Goal: Task Accomplishment & Management: Manage account settings

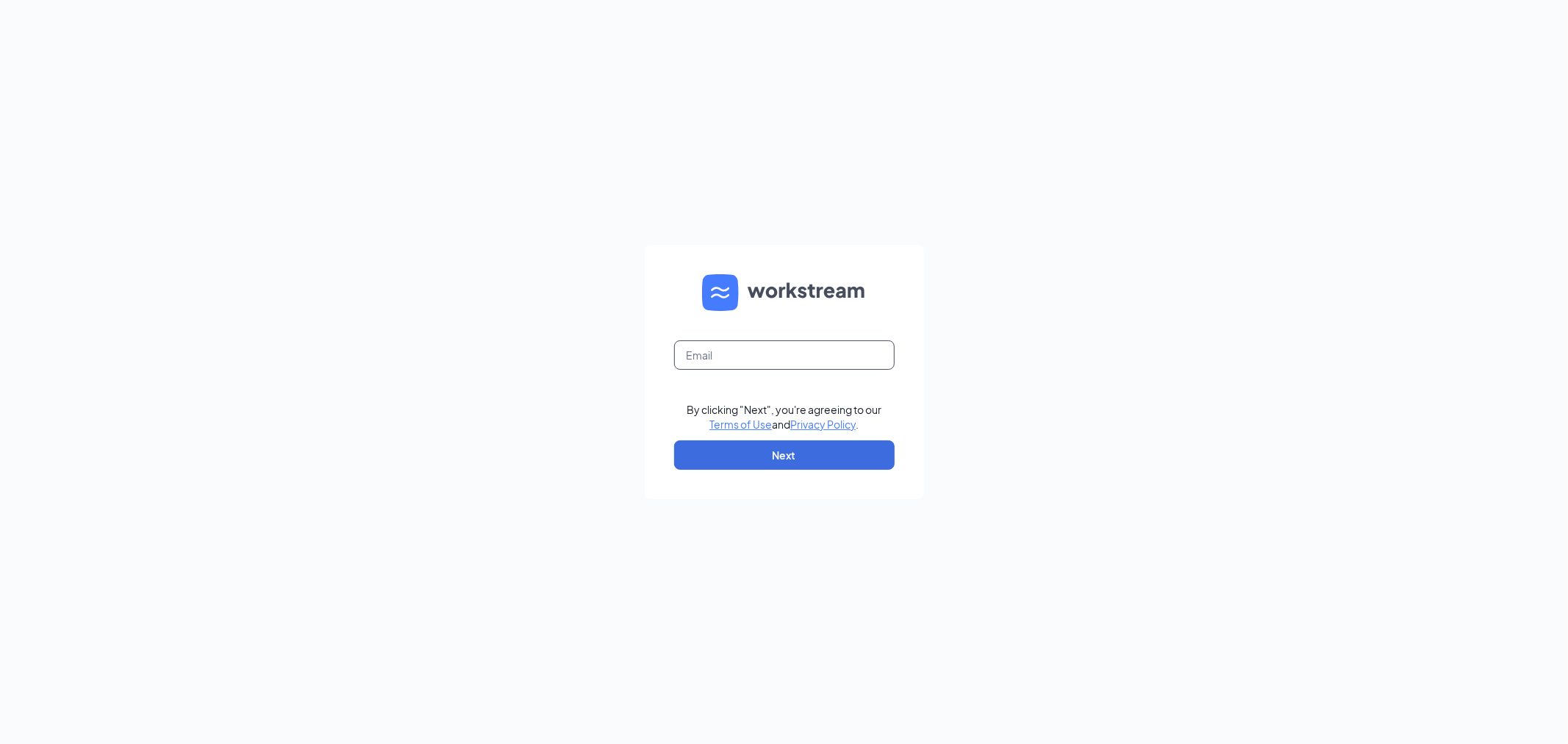
click at [840, 353] on input "text" at bounding box center [784, 355] width 220 height 30
type input "[EMAIL_ADDRESS][DOMAIN_NAME]"
click at [832, 460] on button "Next" at bounding box center [784, 455] width 220 height 30
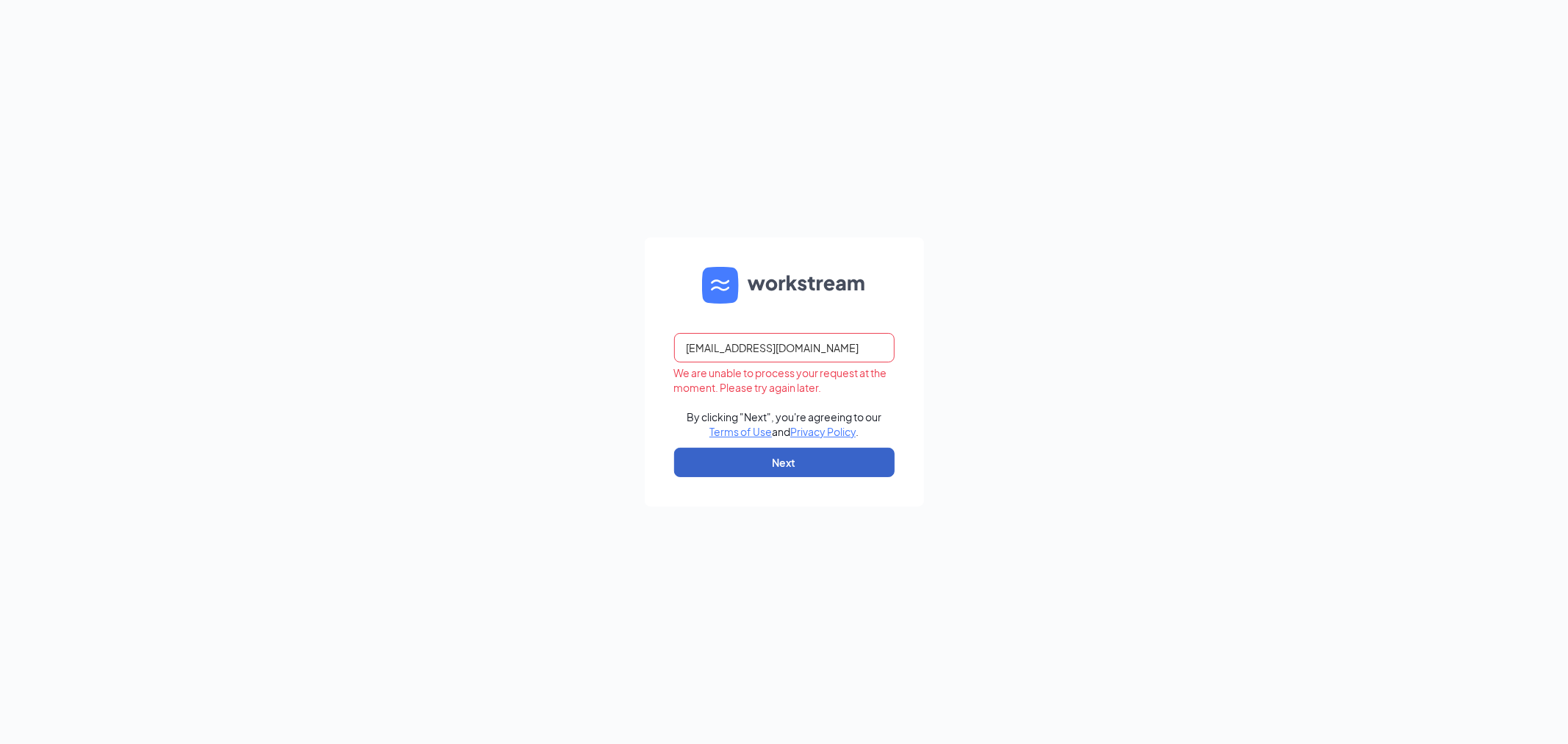
click at [822, 458] on button "Next" at bounding box center [784, 463] width 220 height 30
click at [1085, 484] on div "vcm.alexandria@gmail.com We are unable to process your request at the moment. P…" at bounding box center [784, 372] width 1568 height 744
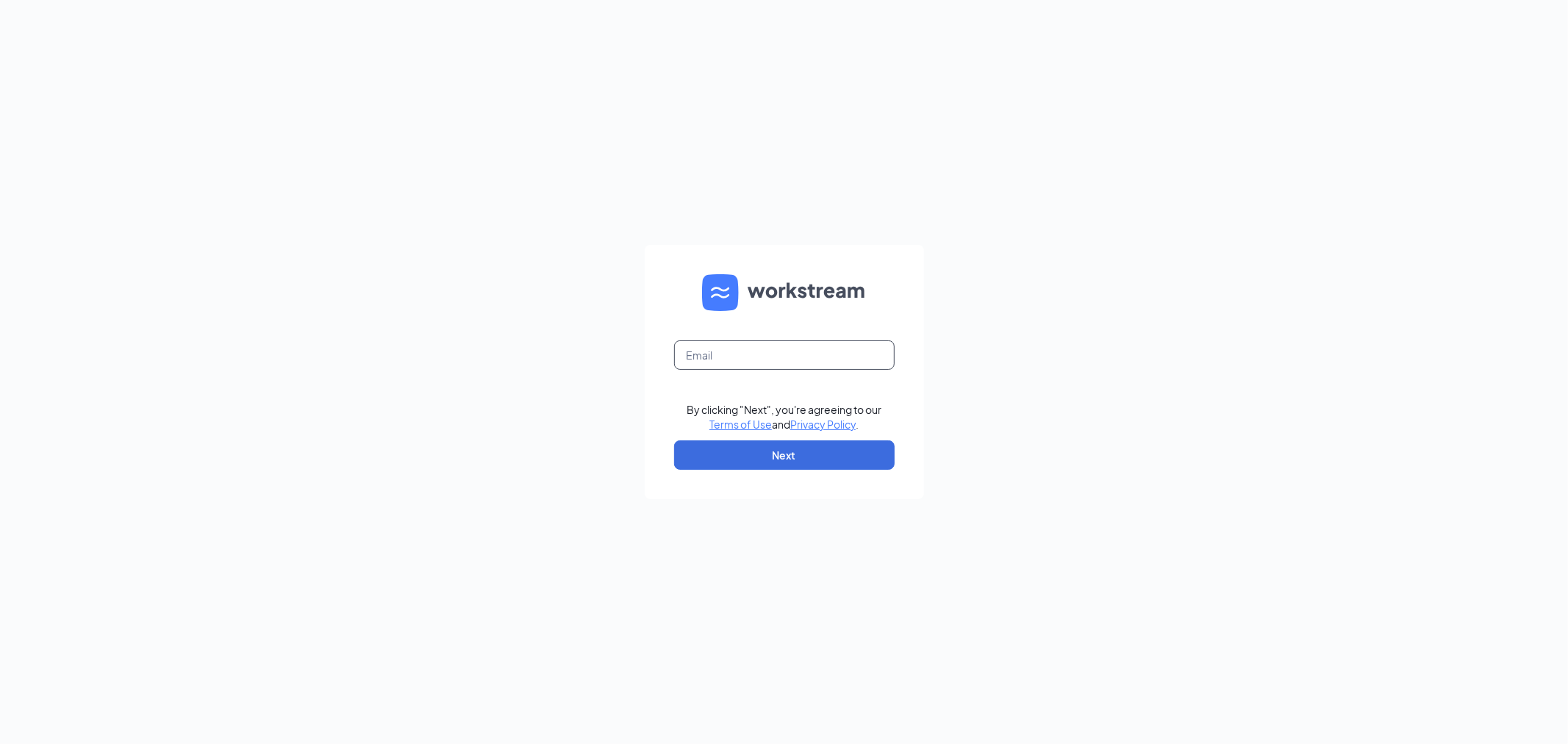
click at [691, 346] on input "text" at bounding box center [784, 355] width 220 height 30
type input "vcm.alexandria@gmail.com"
click at [789, 464] on button "Next" at bounding box center [784, 455] width 220 height 30
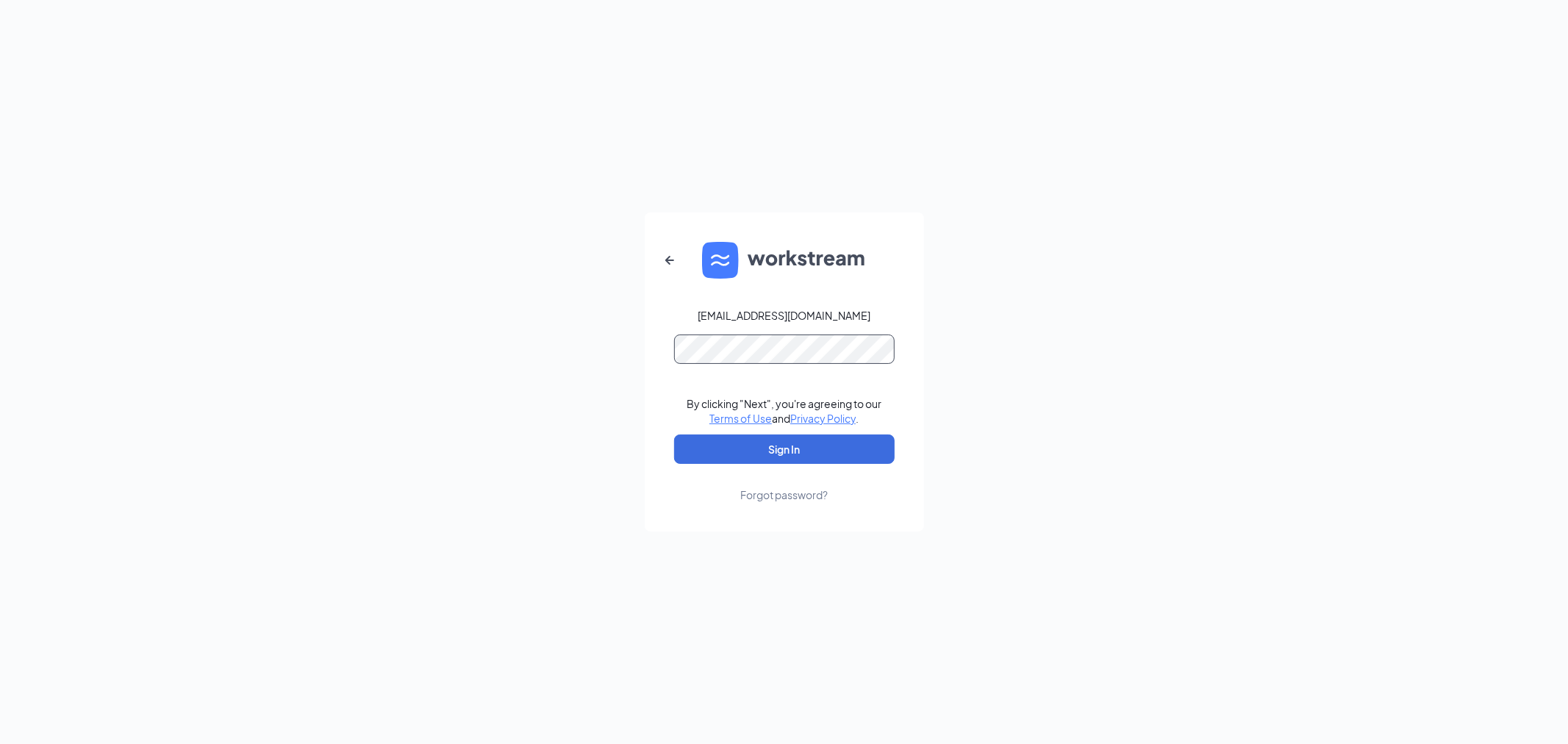
click at [675, 435] on button "Sign In" at bounding box center [784, 450] width 220 height 30
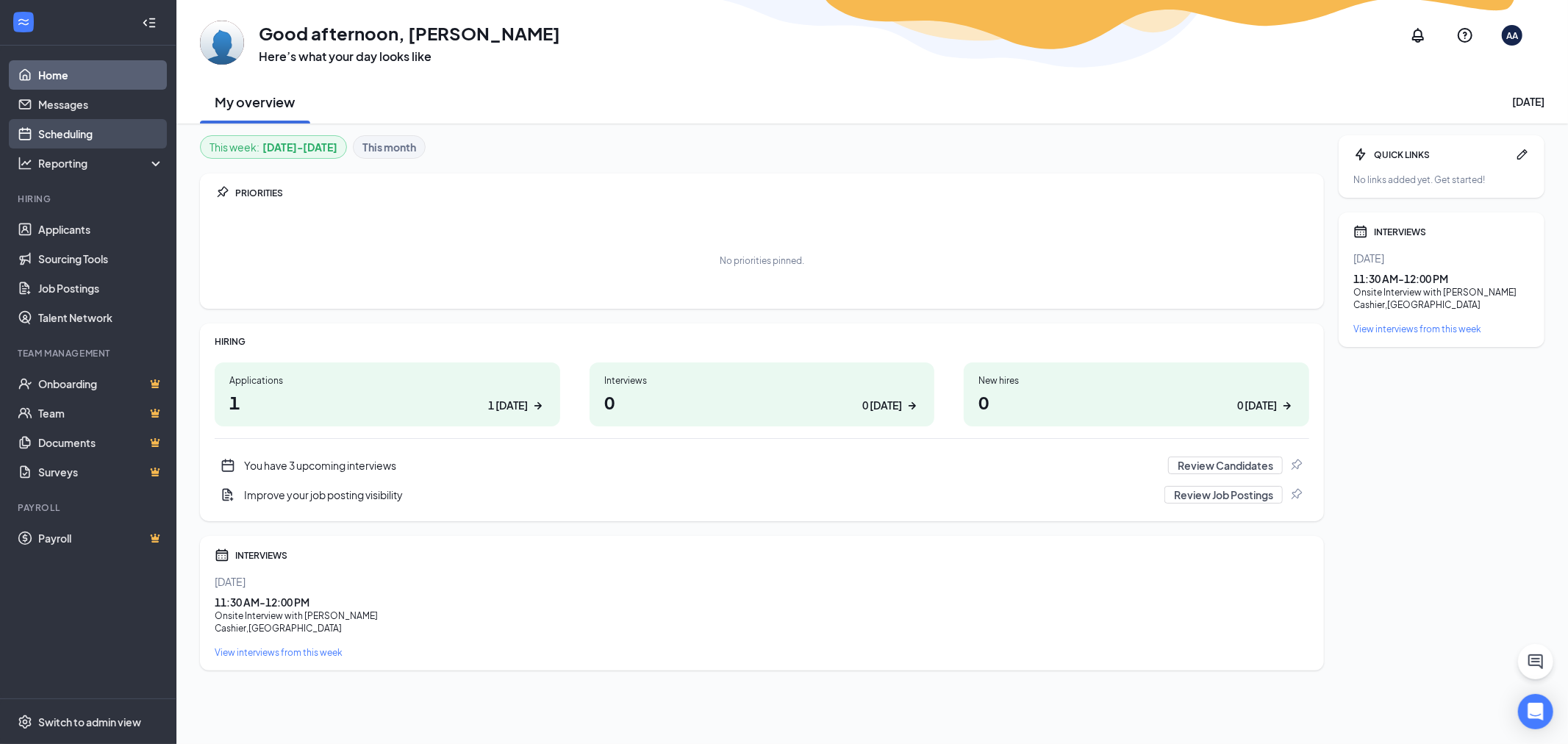
click at [86, 139] on link "Scheduling" at bounding box center [100, 134] width 125 height 30
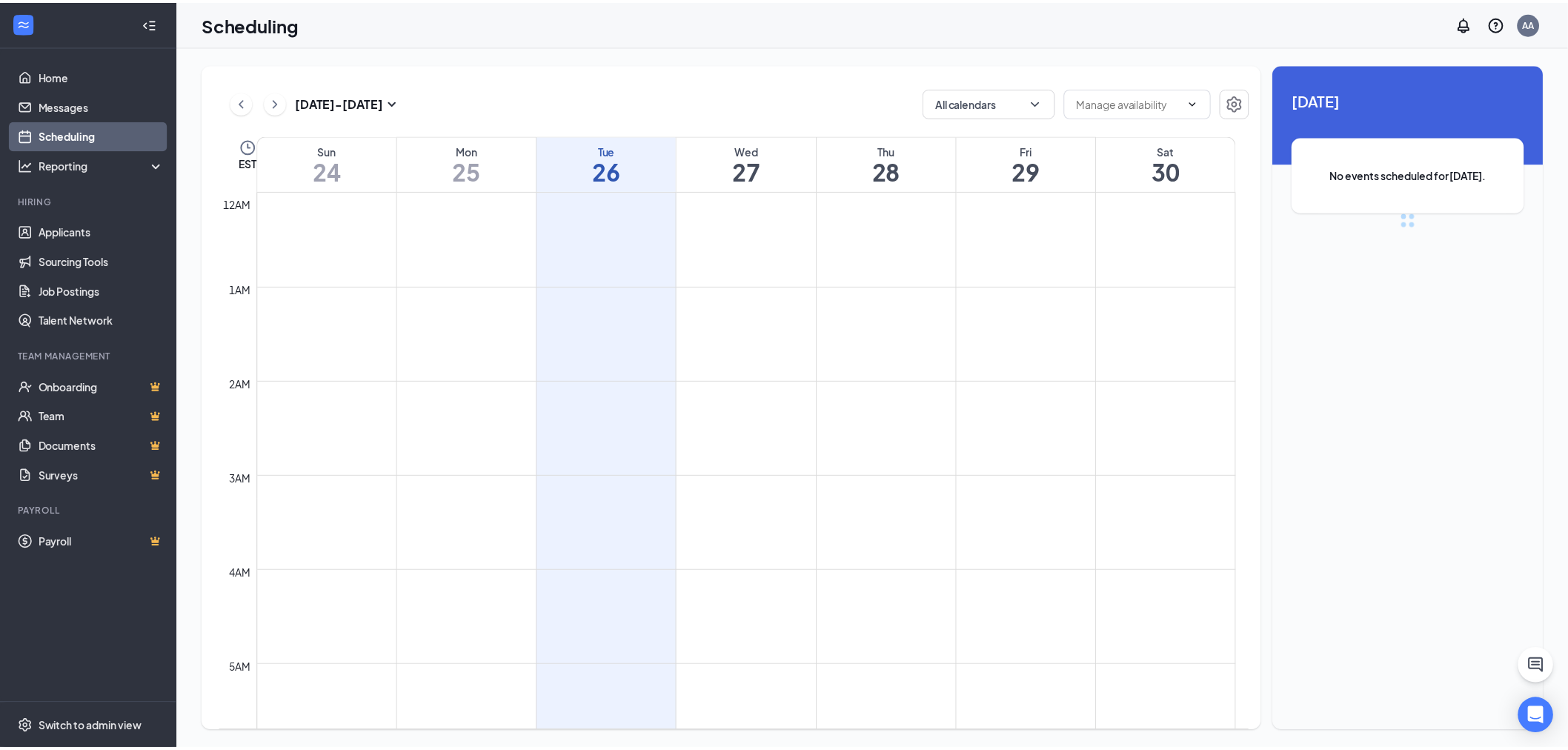
scroll to position [729, 0]
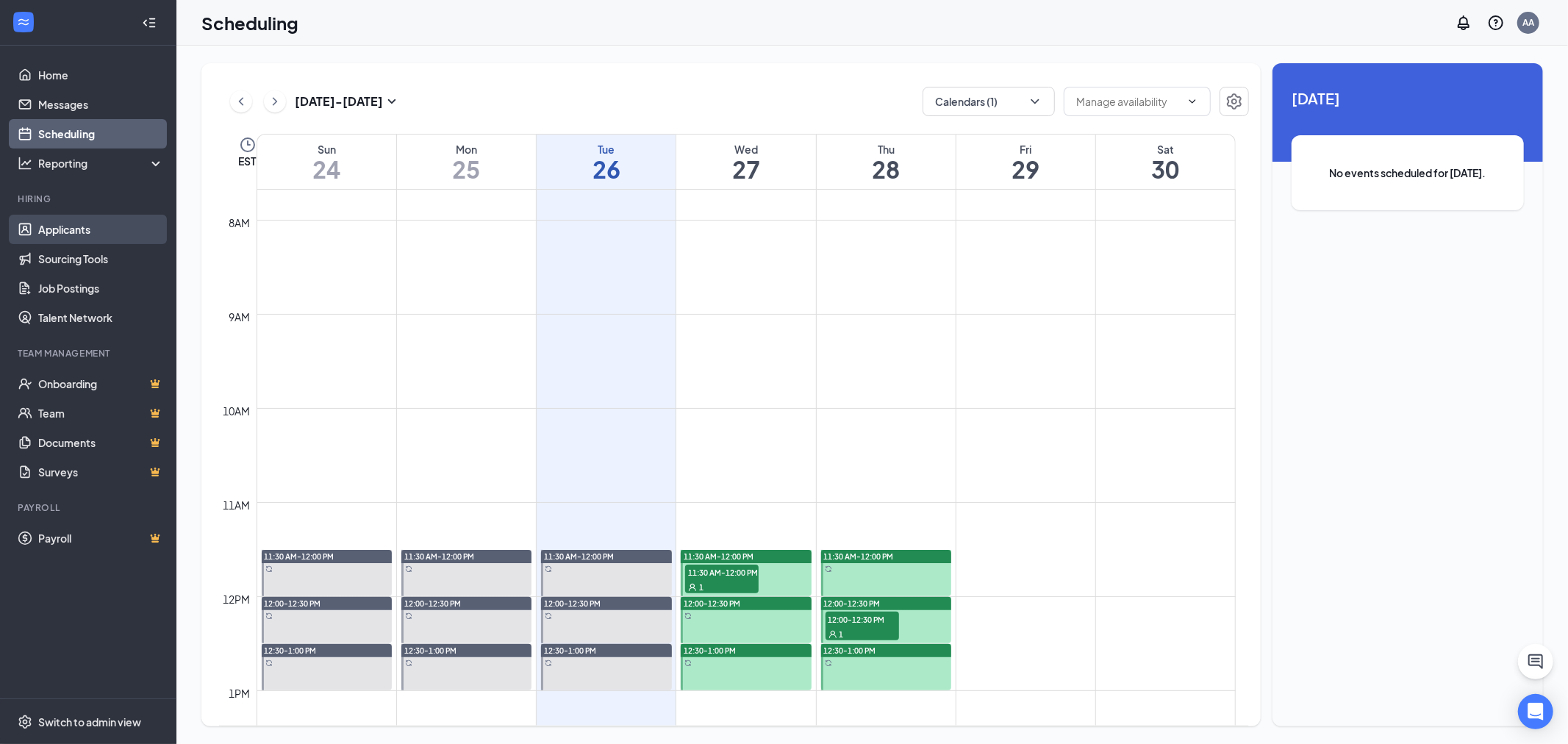
click at [90, 225] on link "Applicants" at bounding box center [100, 230] width 125 height 30
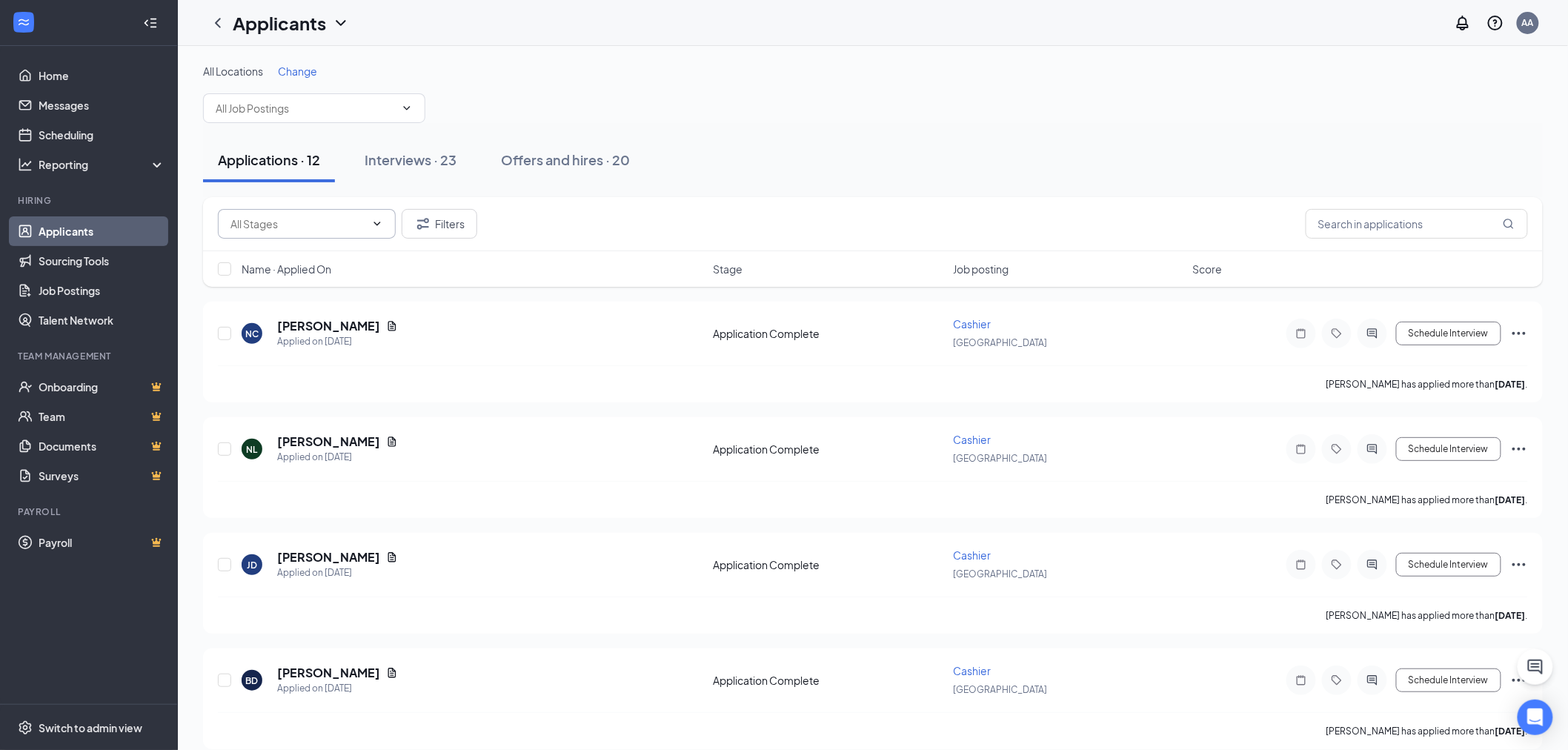
click at [290, 223] on input "text" at bounding box center [298, 224] width 135 height 16
click at [368, 254] on div "Application Complete (12)" at bounding box center [306, 258] width 154 height 16
type input "Application Complete (12)"
click at [107, 283] on link "Job Postings" at bounding box center [101, 291] width 126 height 30
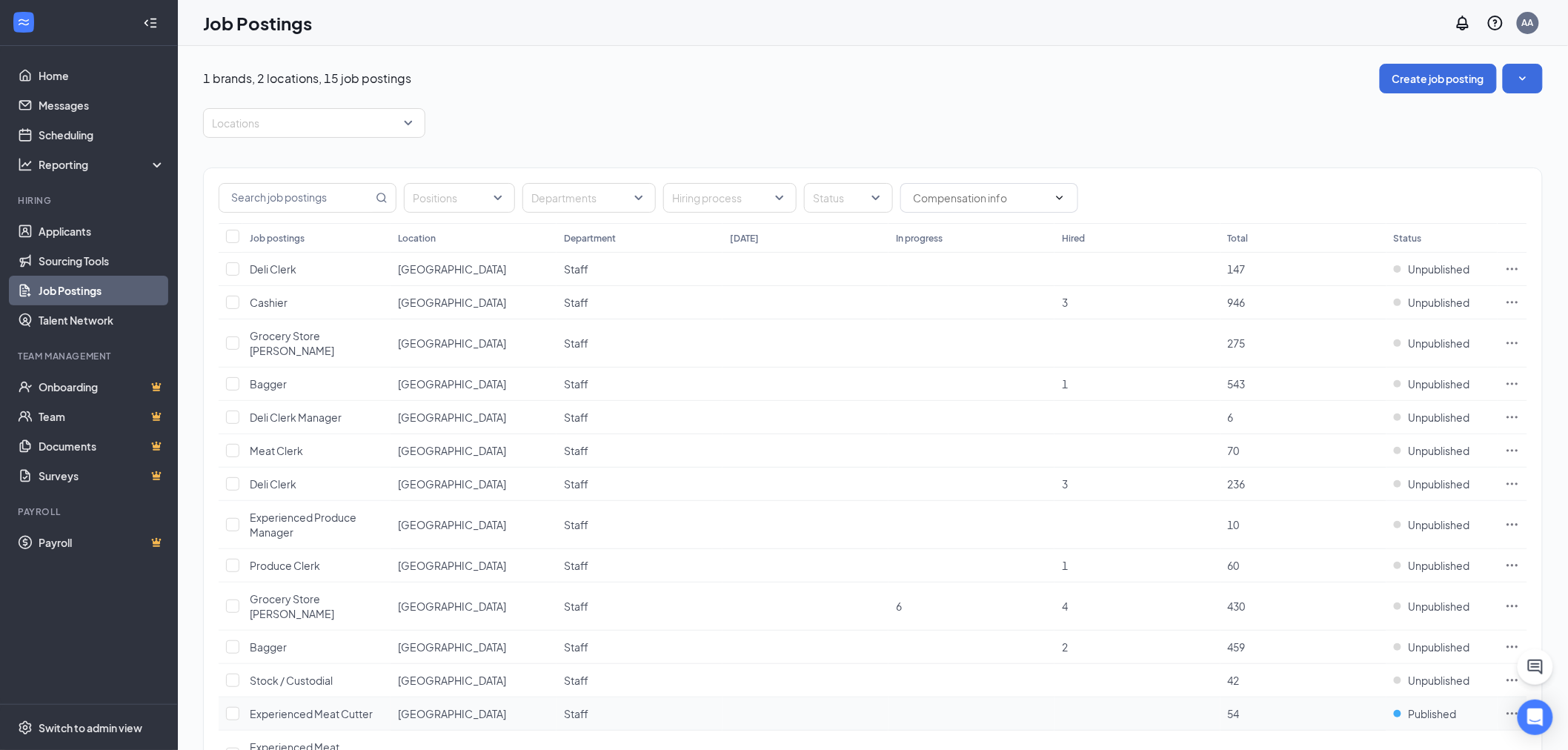
click at [1511, 707] on icon "Ellipses" at bounding box center [1512, 714] width 15 height 15
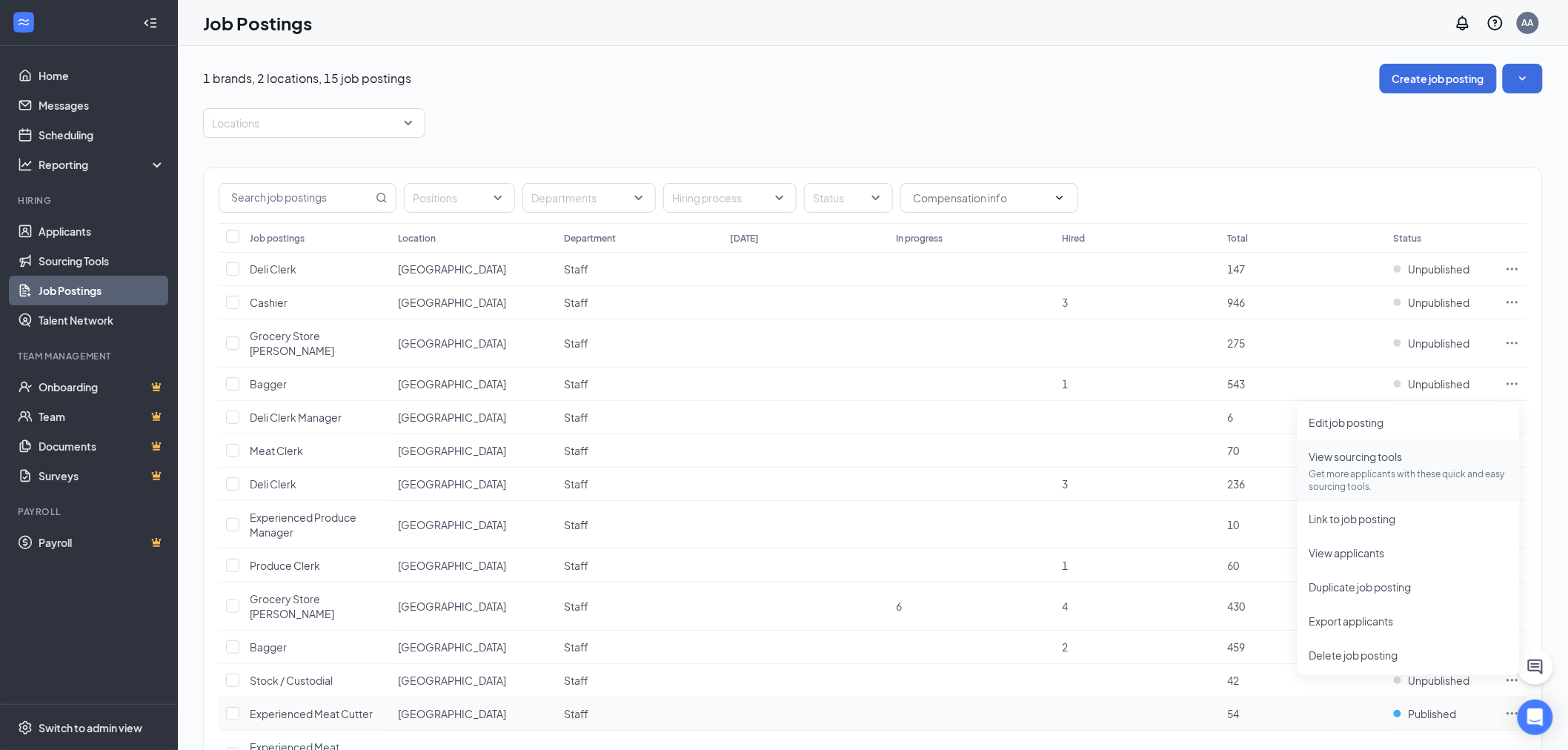
click at [1372, 461] on span "View sourcing tools" at bounding box center [1356, 456] width 93 height 13
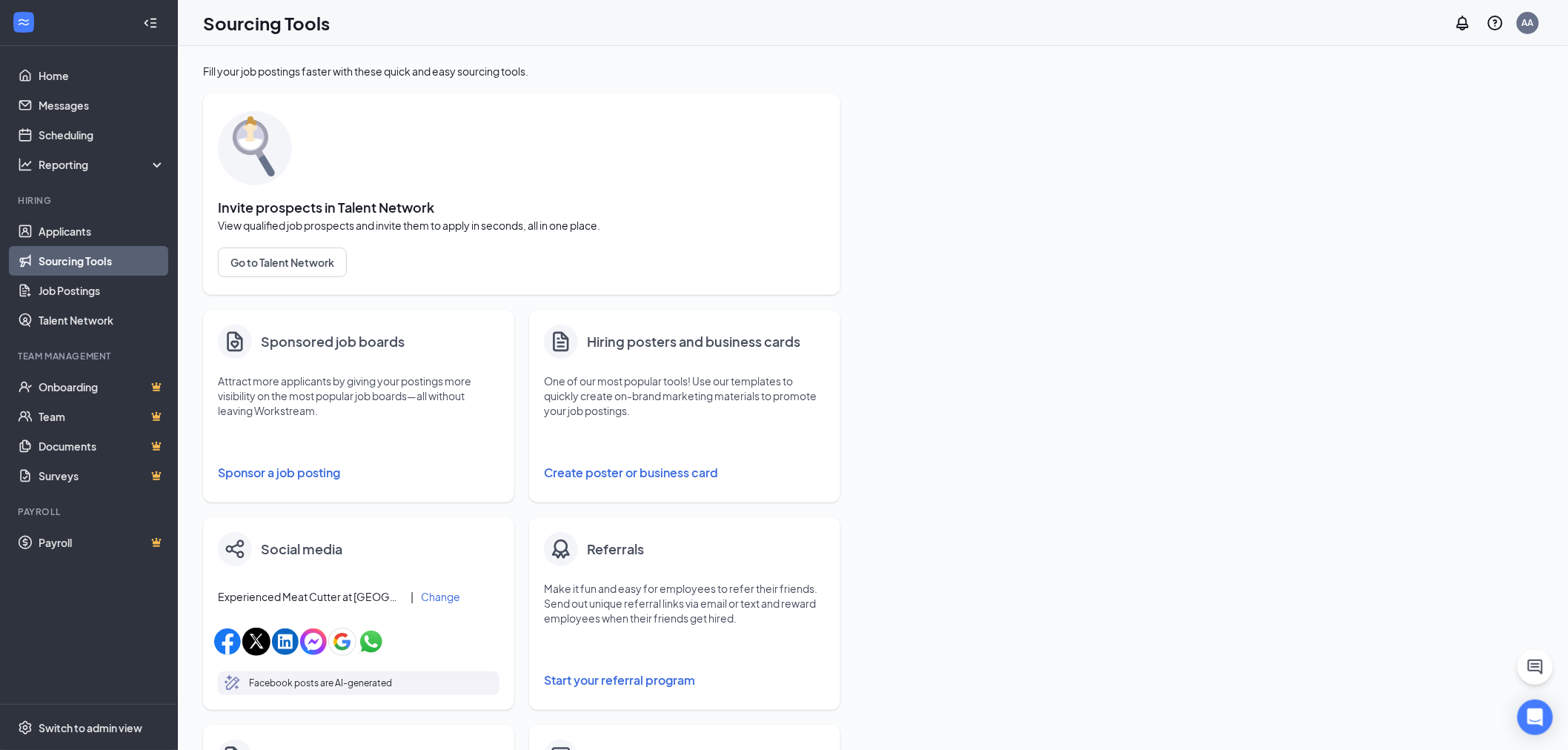
click at [967, 516] on div "Fill your job postings faster with these quick and easy sourcing tools. Invite …" at bounding box center [873, 602] width 1340 height 1076
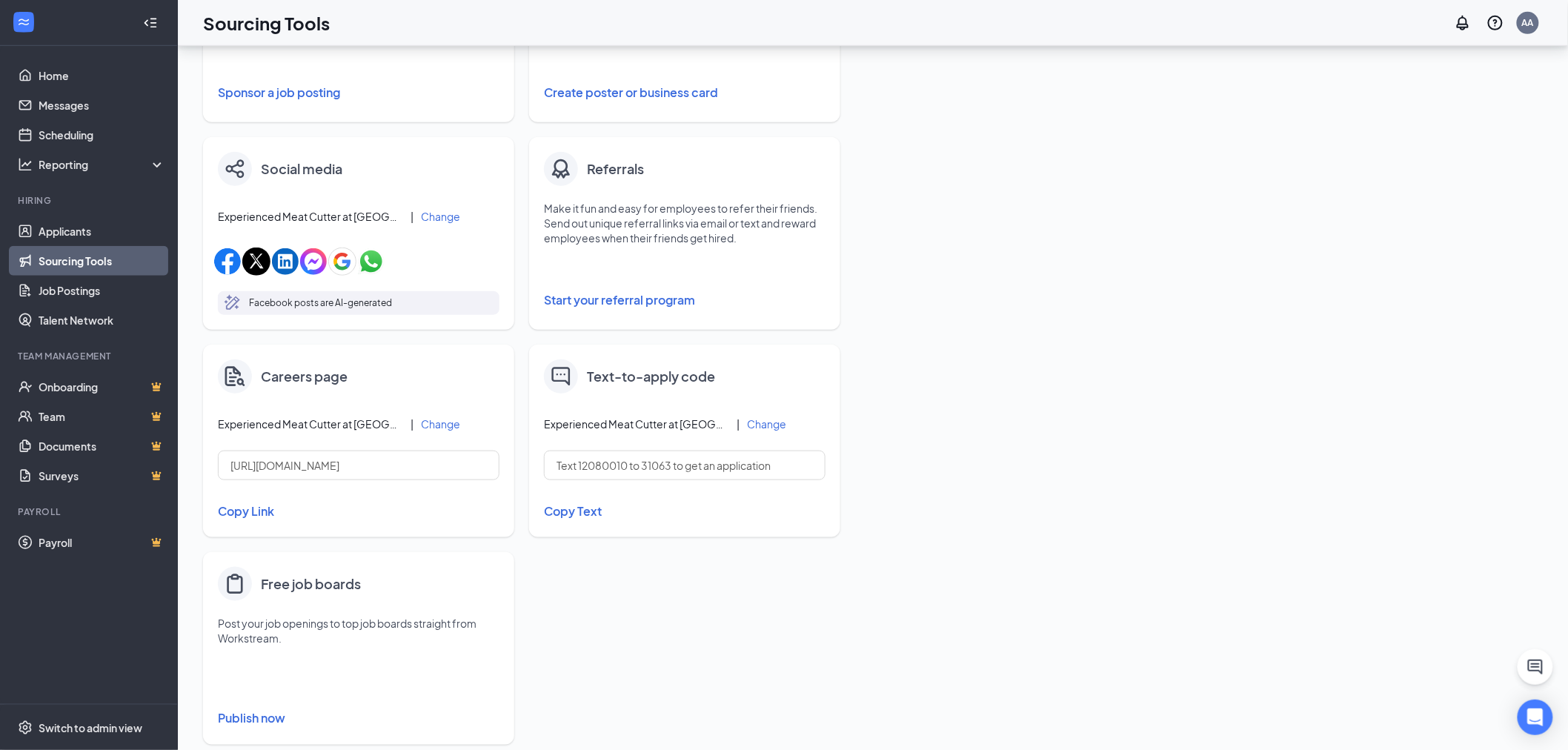
scroll to position [408, 0]
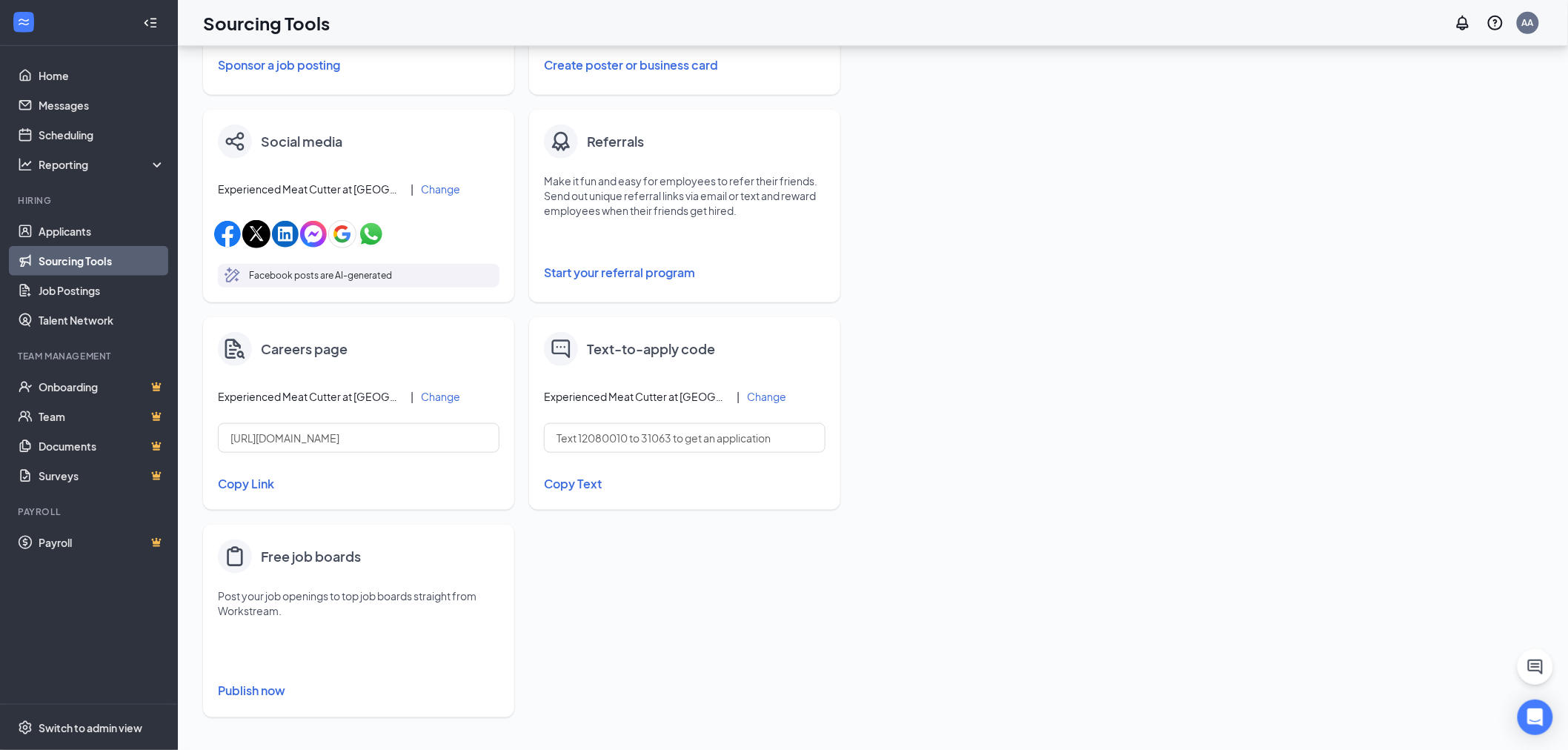
click at [271, 692] on button "Publish now" at bounding box center [358, 691] width 282 height 24
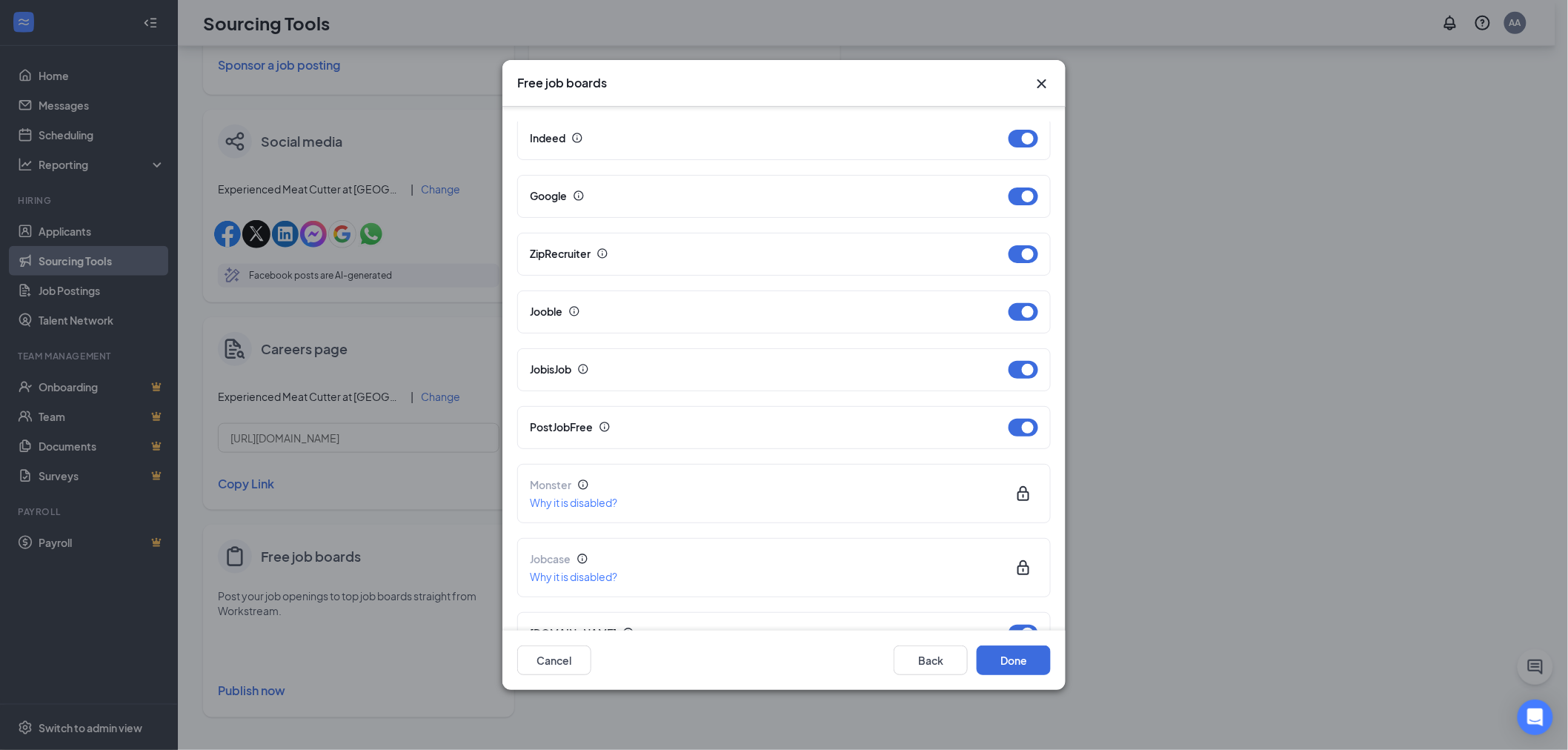
scroll to position [263, 0]
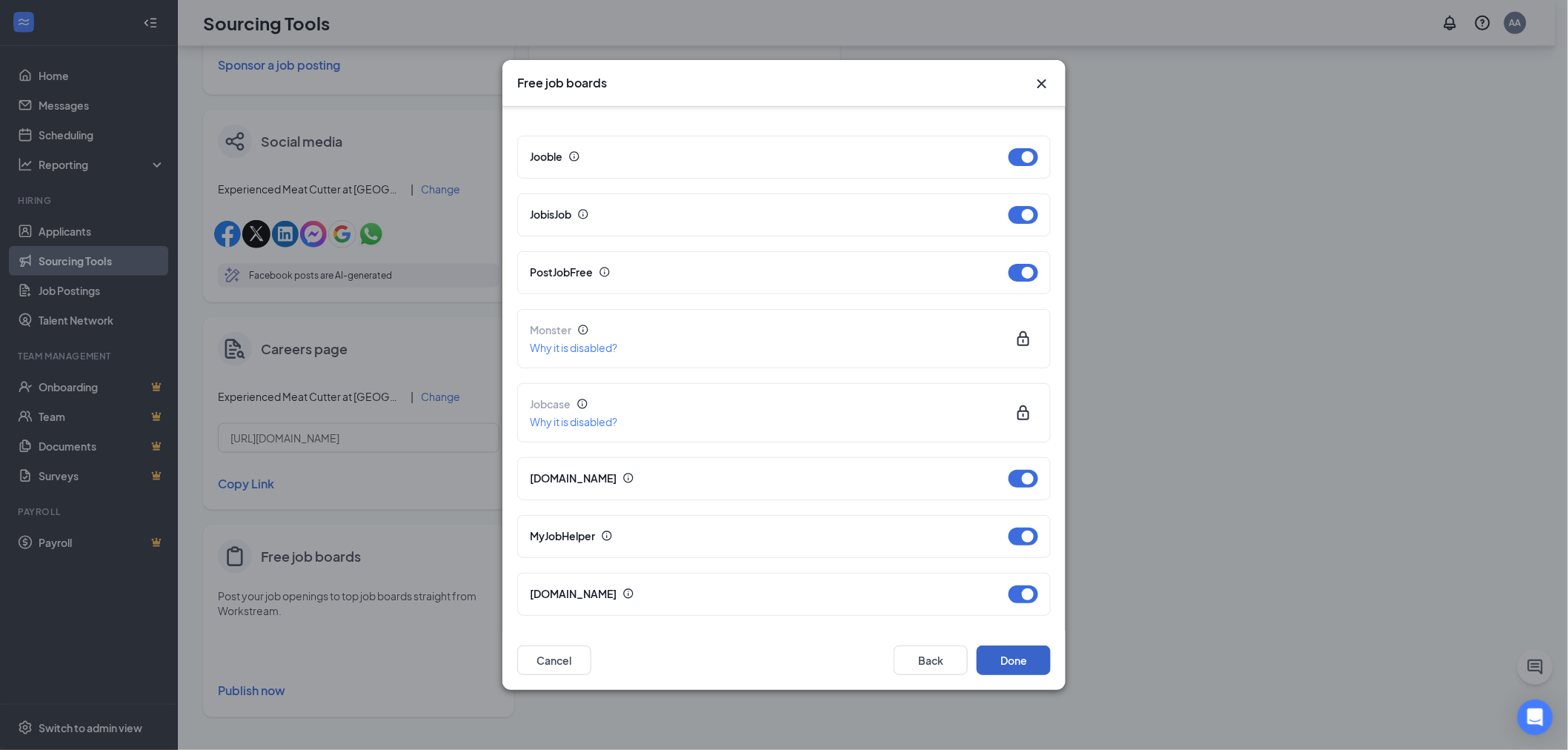
click at [990, 657] on button "Done" at bounding box center [1014, 660] width 74 height 30
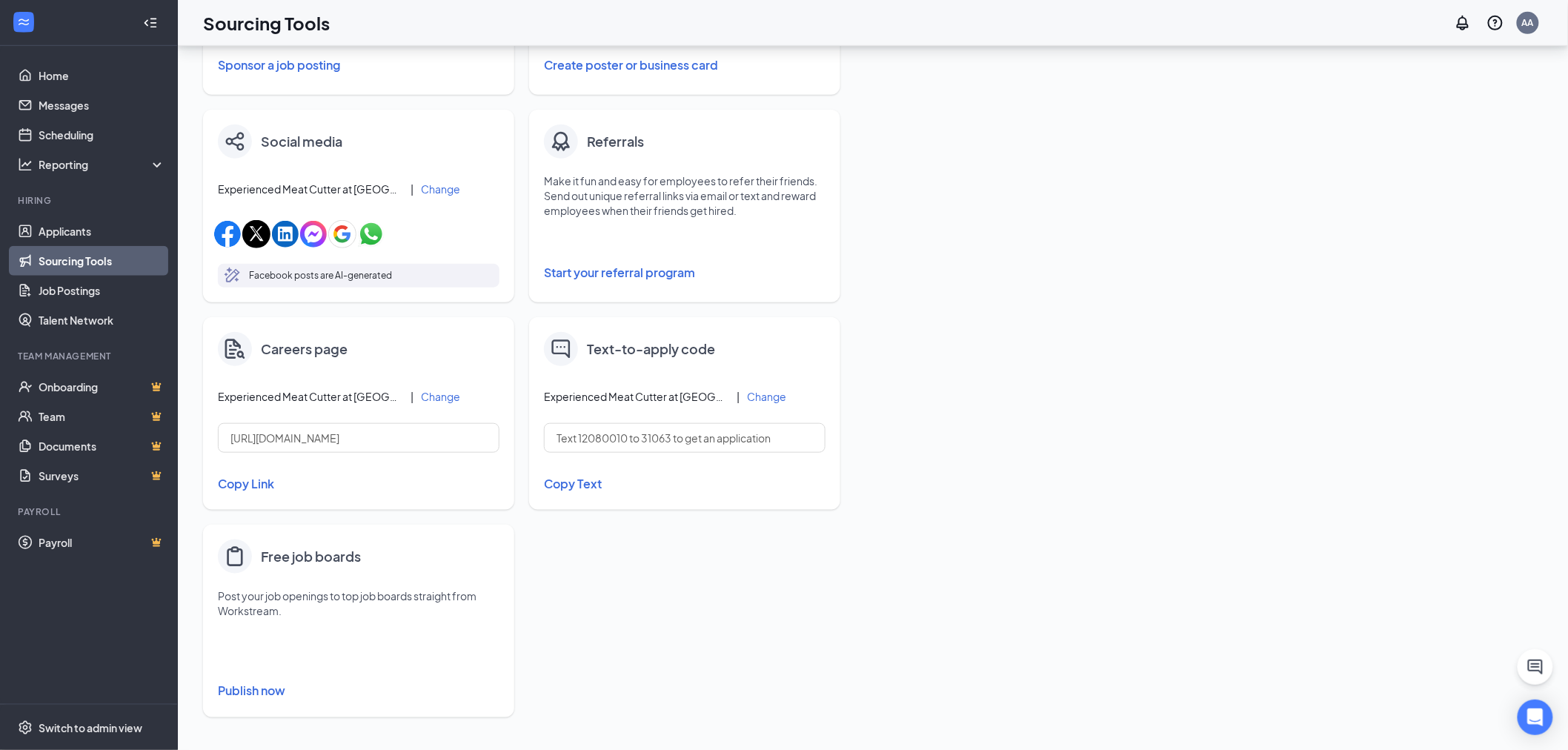
click at [283, 684] on button "Publish now" at bounding box center [358, 691] width 282 height 24
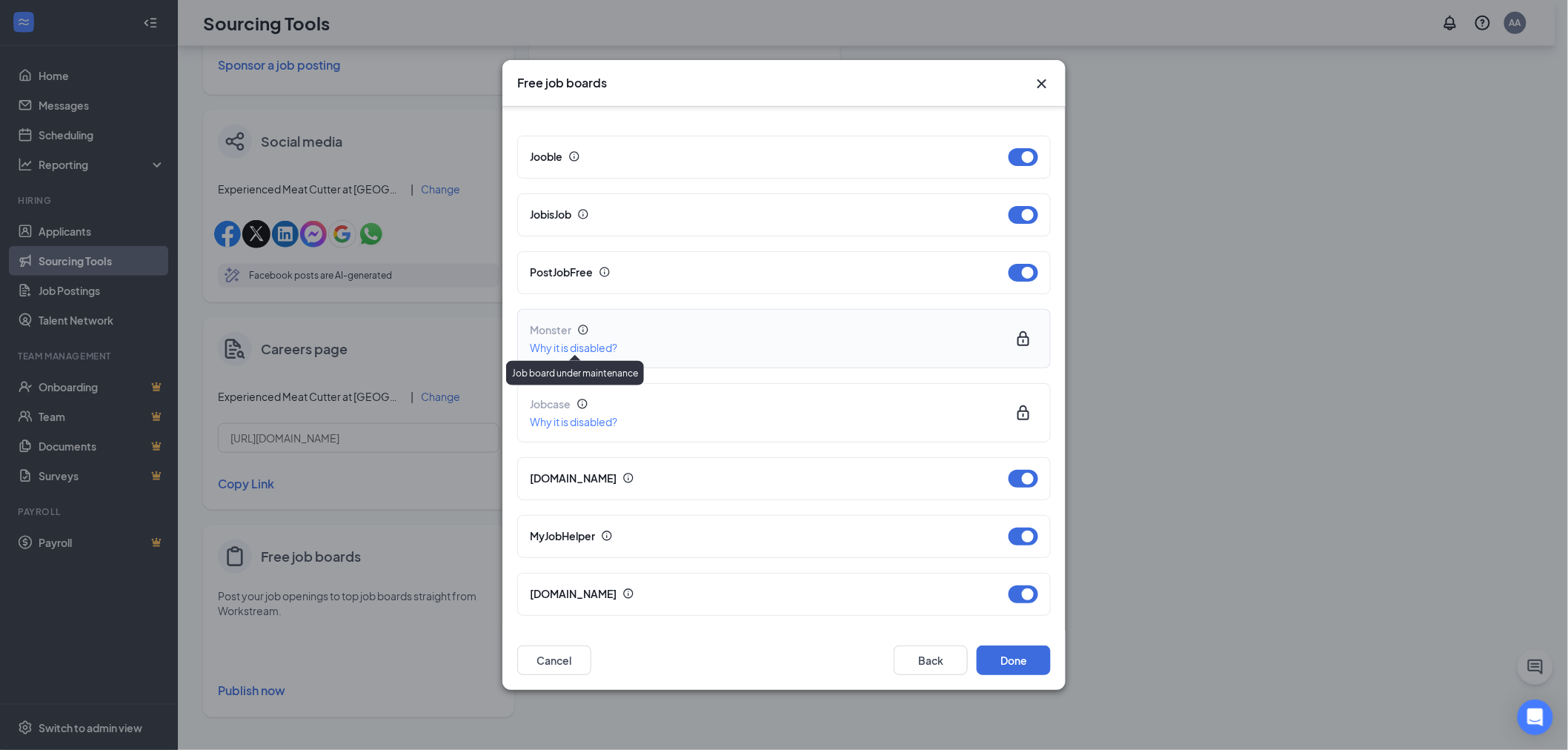
click at [564, 347] on span "Why it is disabled?" at bounding box center [573, 347] width 87 height 13
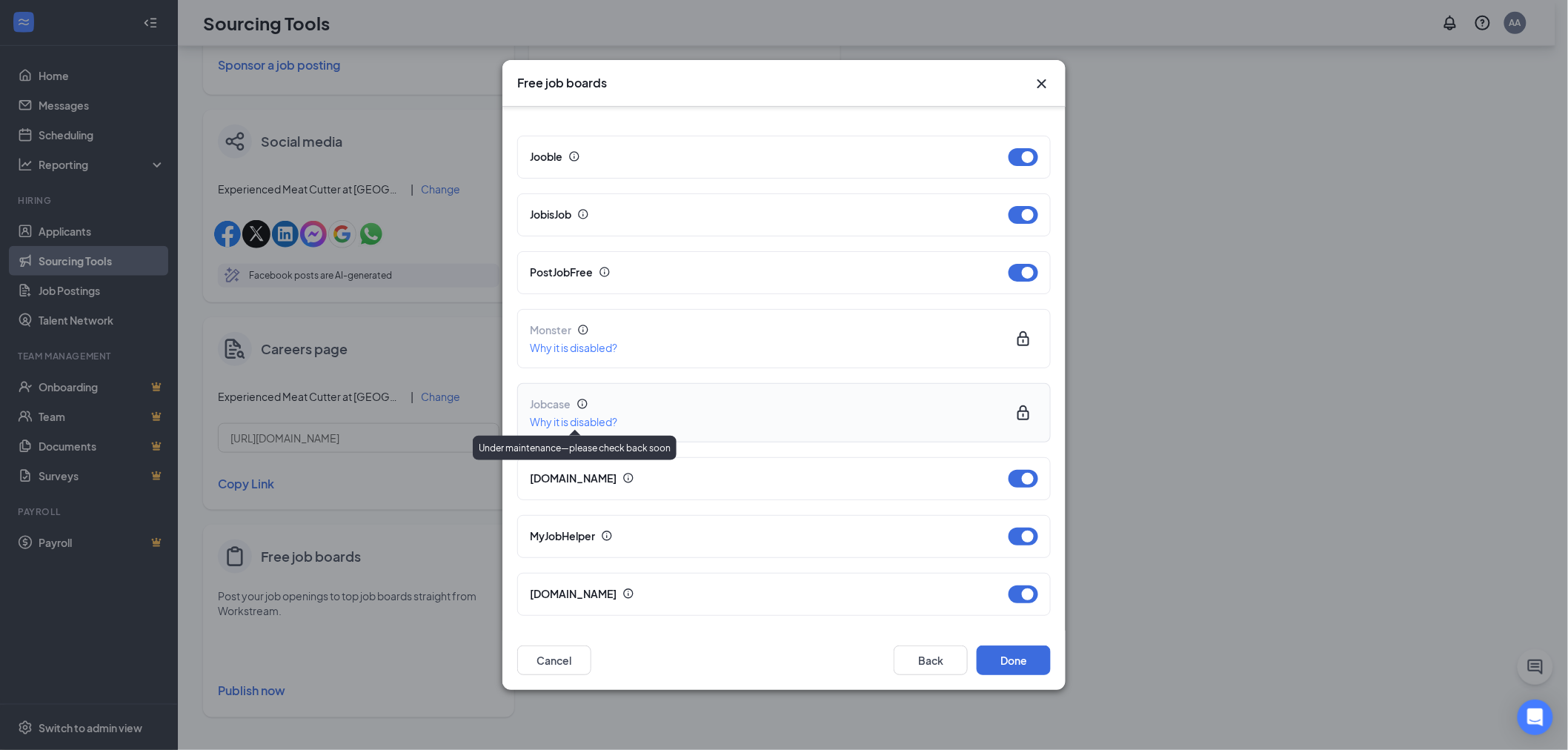
click at [587, 416] on span "Why it is disabled?" at bounding box center [573, 422] width 87 height 13
click at [572, 654] on button "Cancel" at bounding box center [554, 660] width 74 height 30
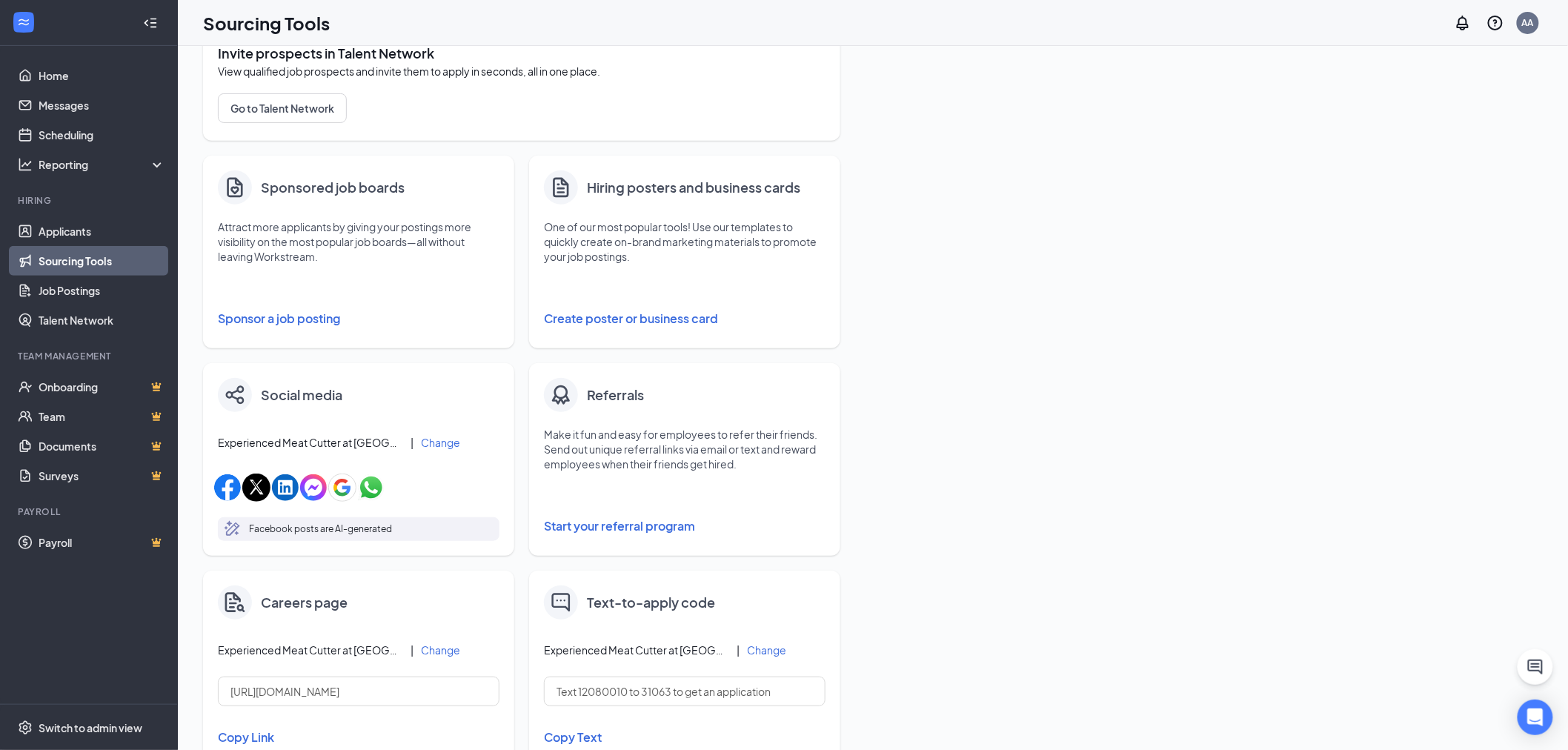
scroll to position [0, 0]
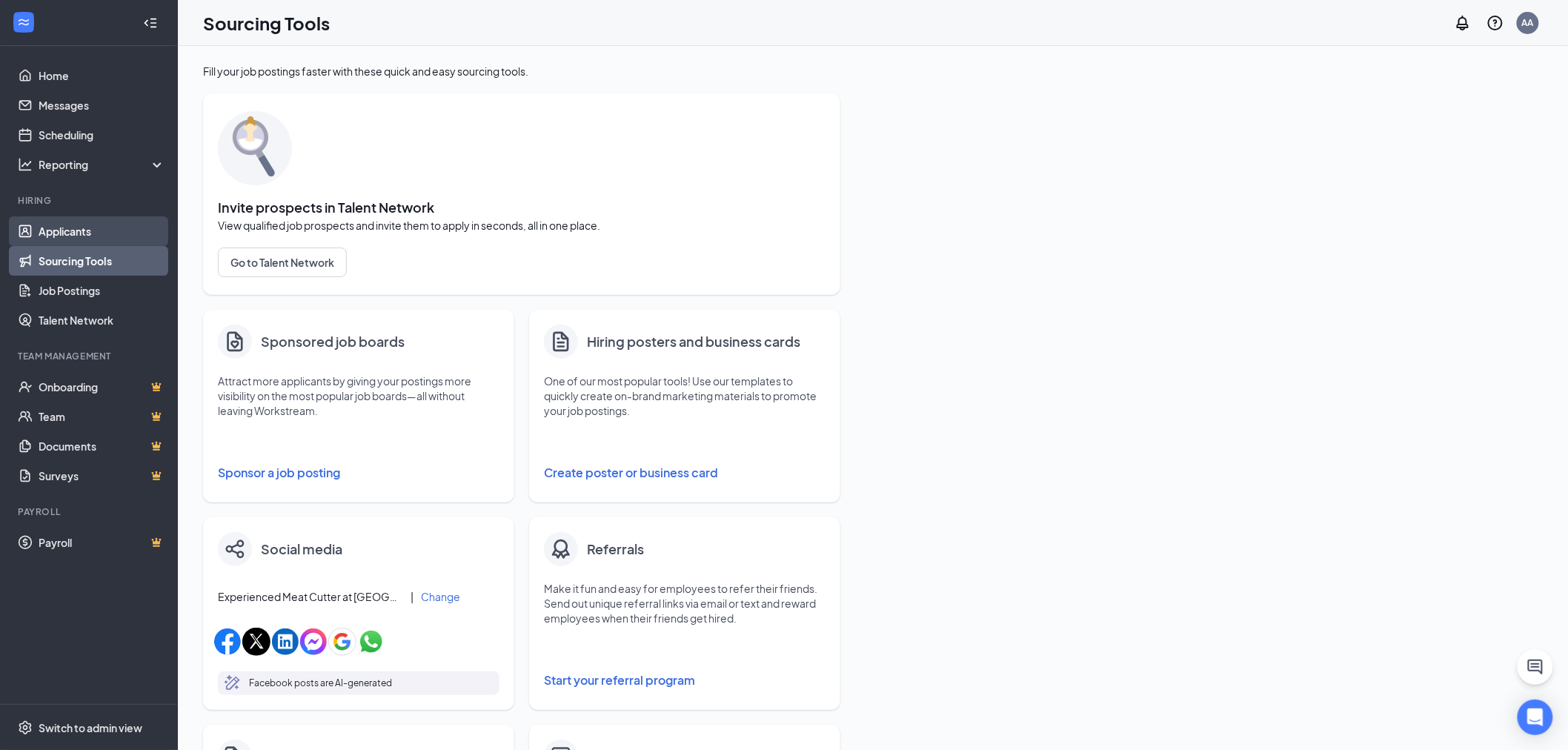
click at [71, 235] on link "Applicants" at bounding box center [101, 232] width 126 height 30
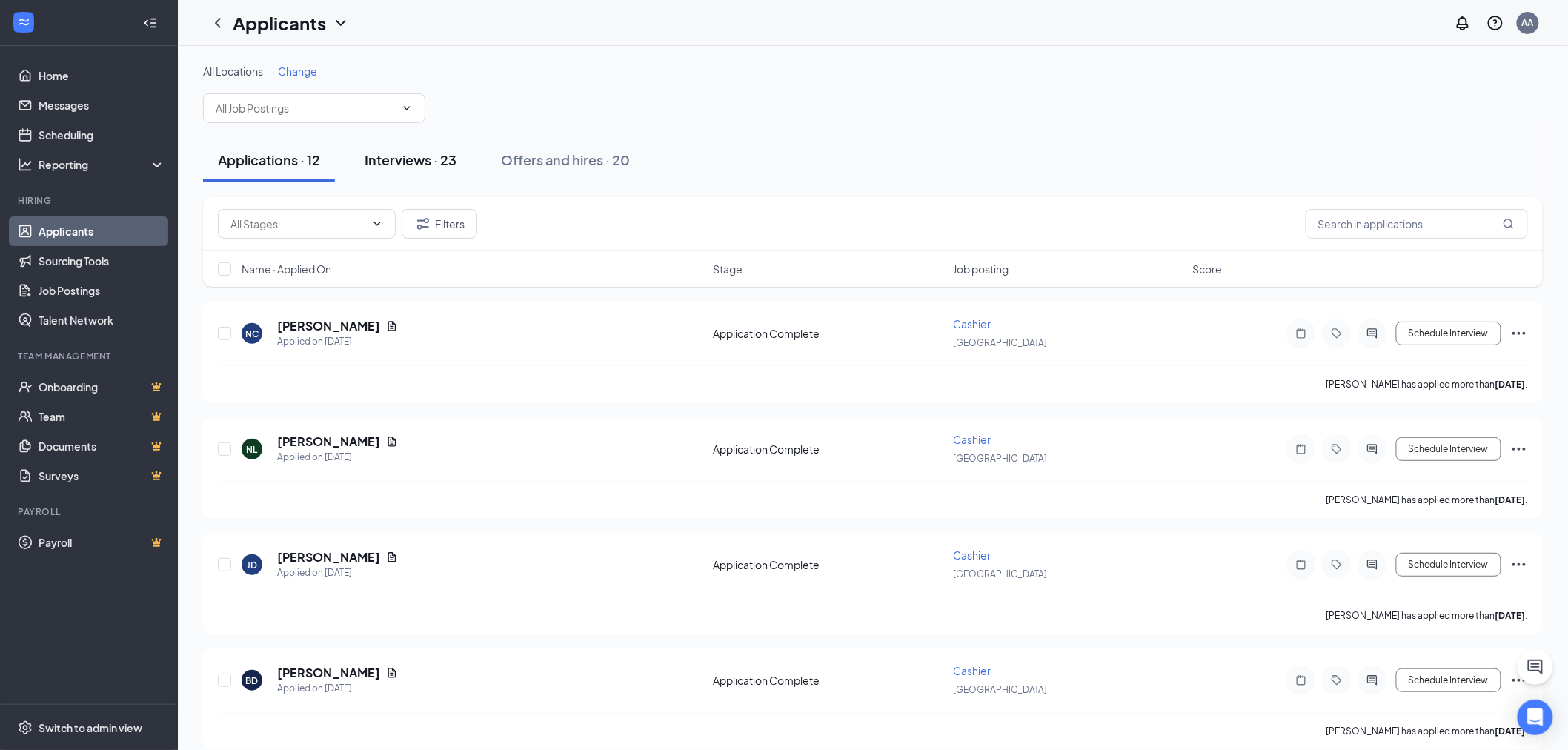
click at [425, 173] on button "Interviews · 23" at bounding box center [411, 160] width 122 height 45
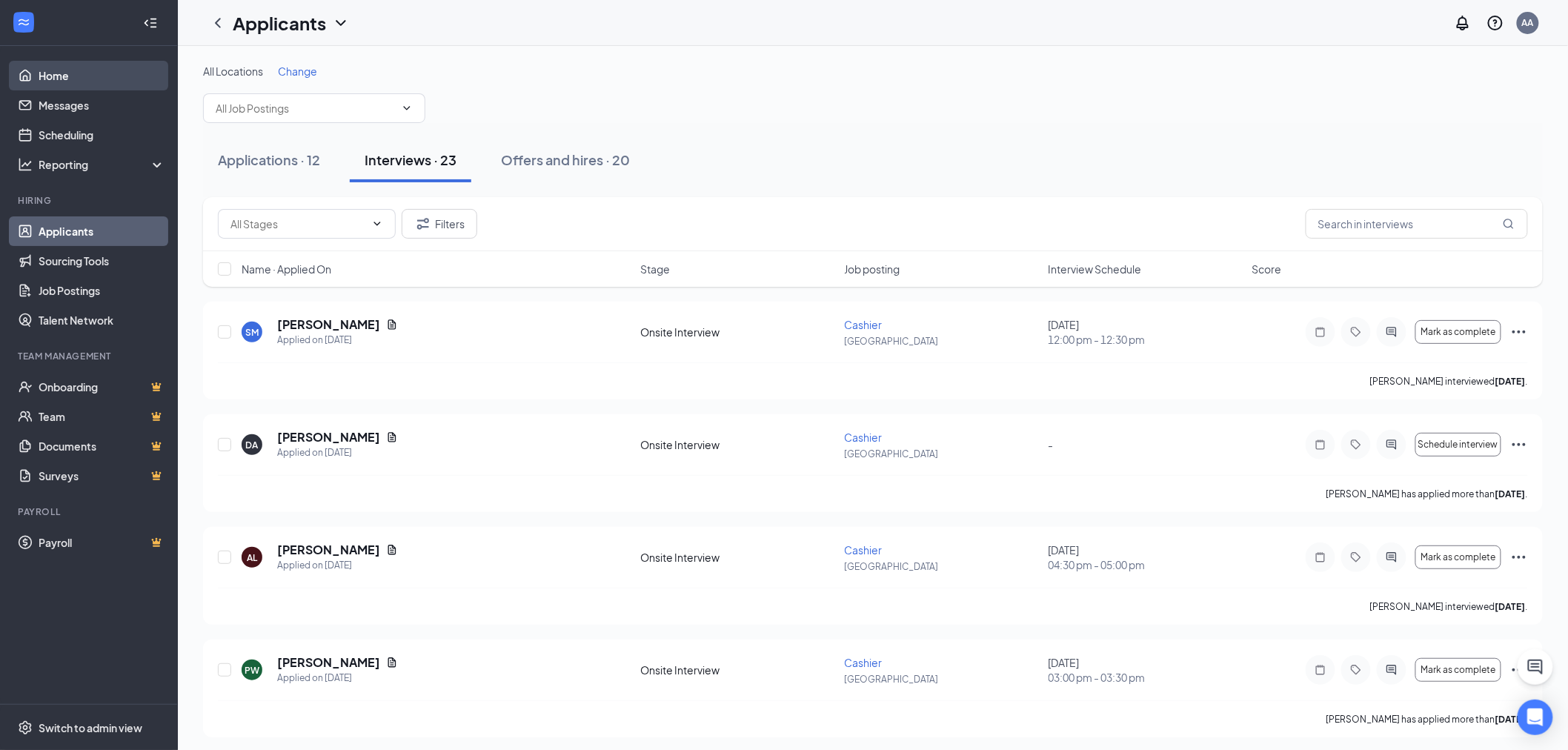
click at [77, 72] on link "Home" at bounding box center [101, 75] width 126 height 30
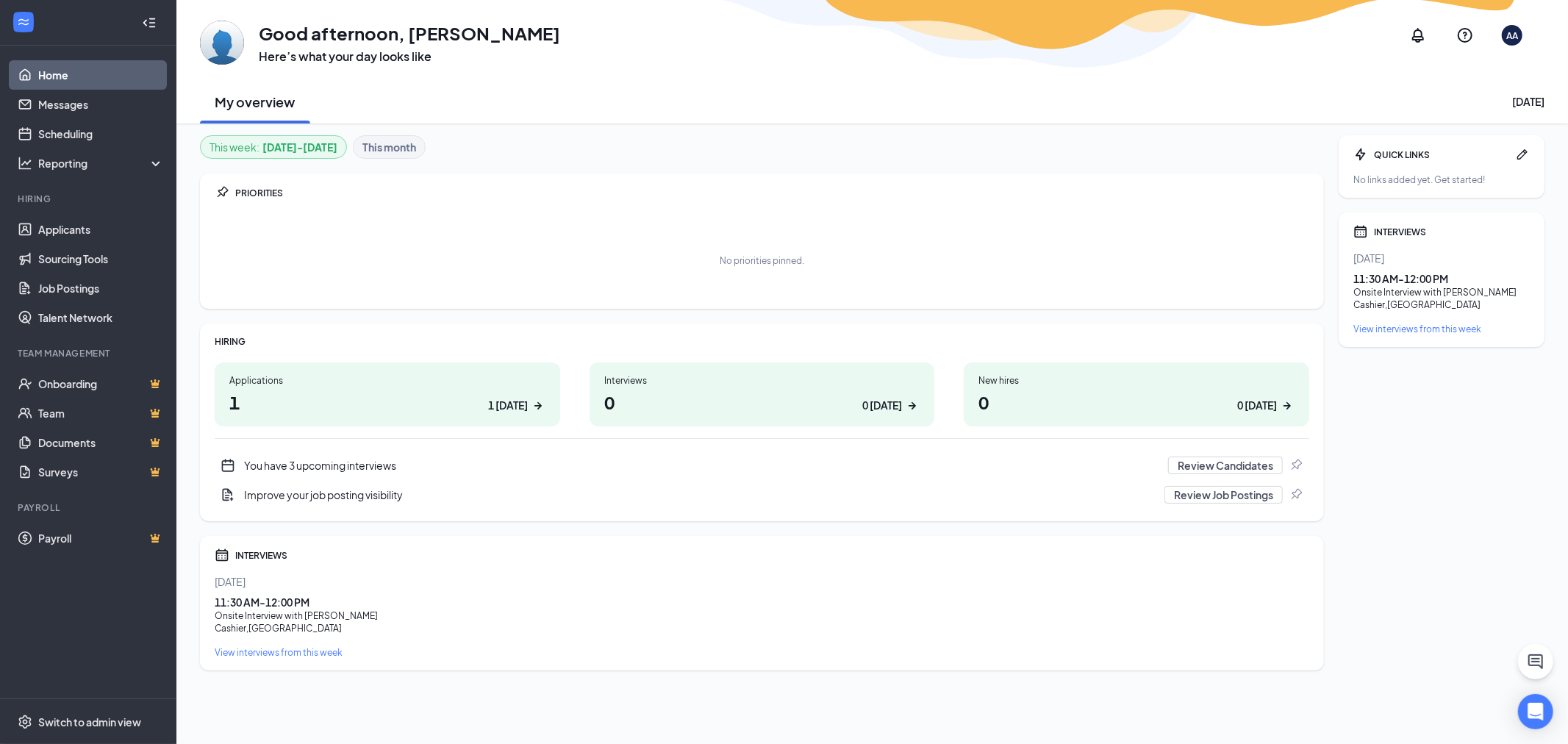
click at [343, 464] on div "You have 3 upcoming interviews" at bounding box center [701, 465] width 915 height 15
click at [73, 132] on link "Scheduling" at bounding box center [100, 134] width 125 height 30
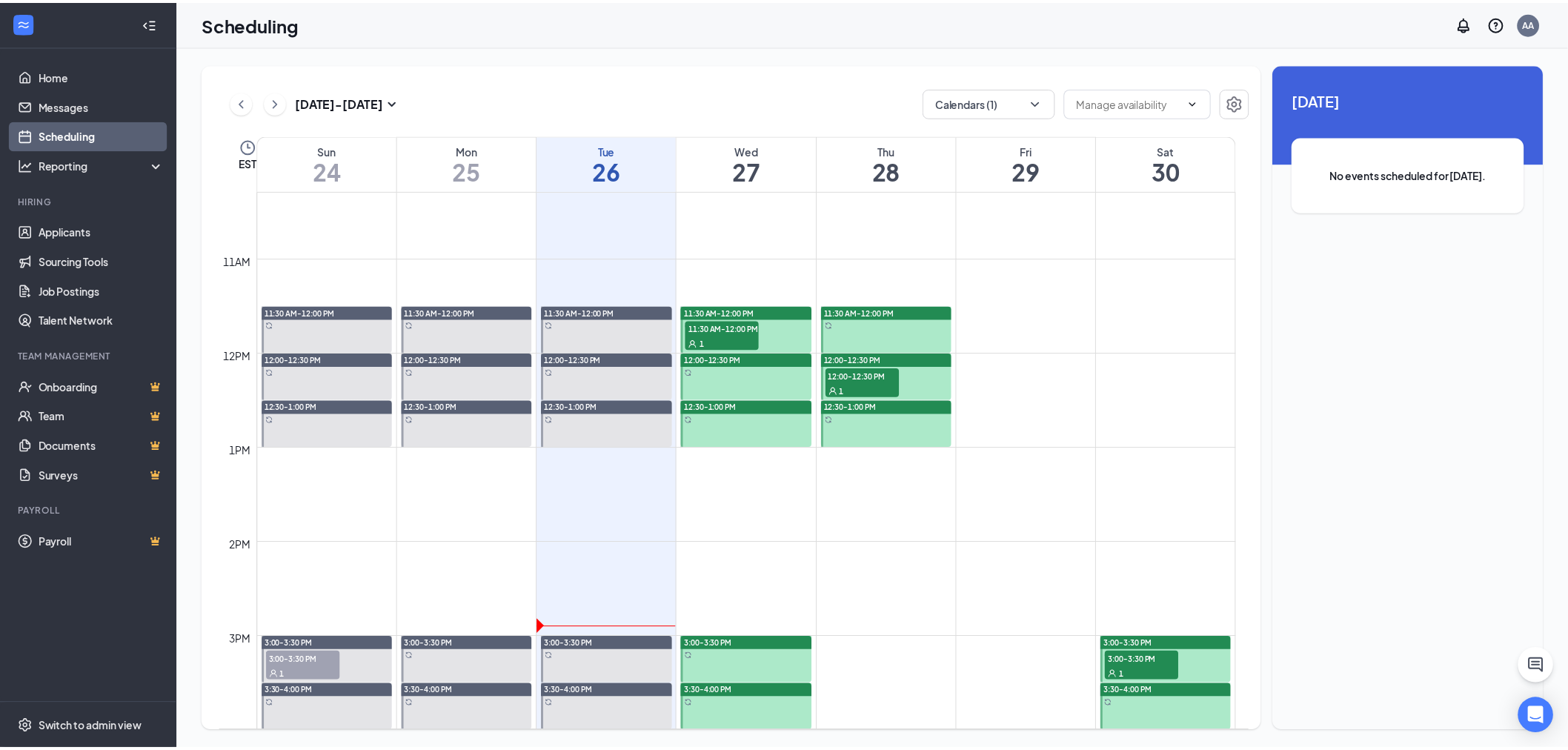
scroll to position [975, 0]
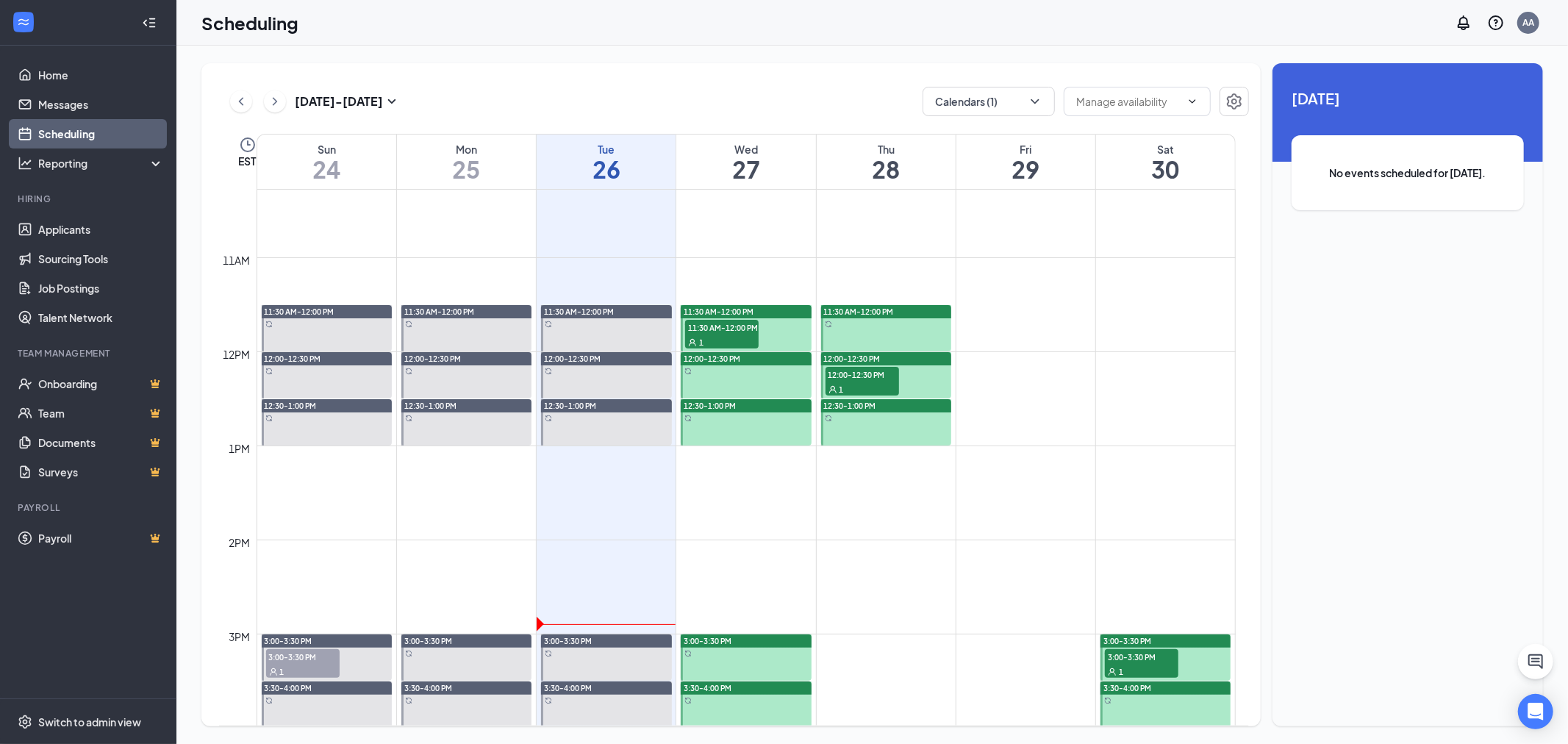
click at [731, 326] on span "11:30 AM-12:00 PM" at bounding box center [722, 327] width 73 height 15
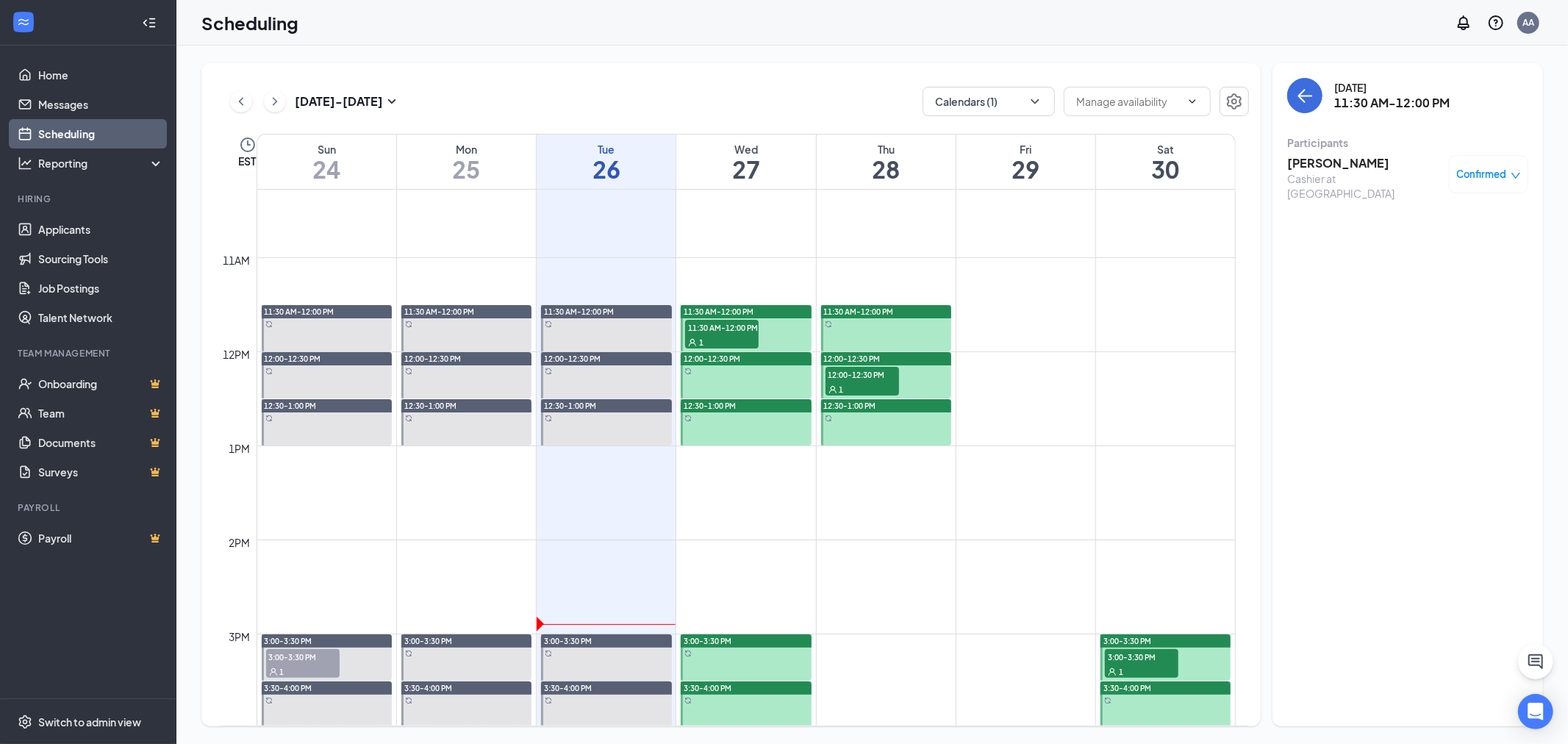
click at [871, 383] on div "1" at bounding box center [862, 389] width 73 height 15
click at [1126, 664] on div "1" at bounding box center [1142, 671] width 73 height 15
click at [92, 223] on link "Applicants" at bounding box center [100, 230] width 125 height 30
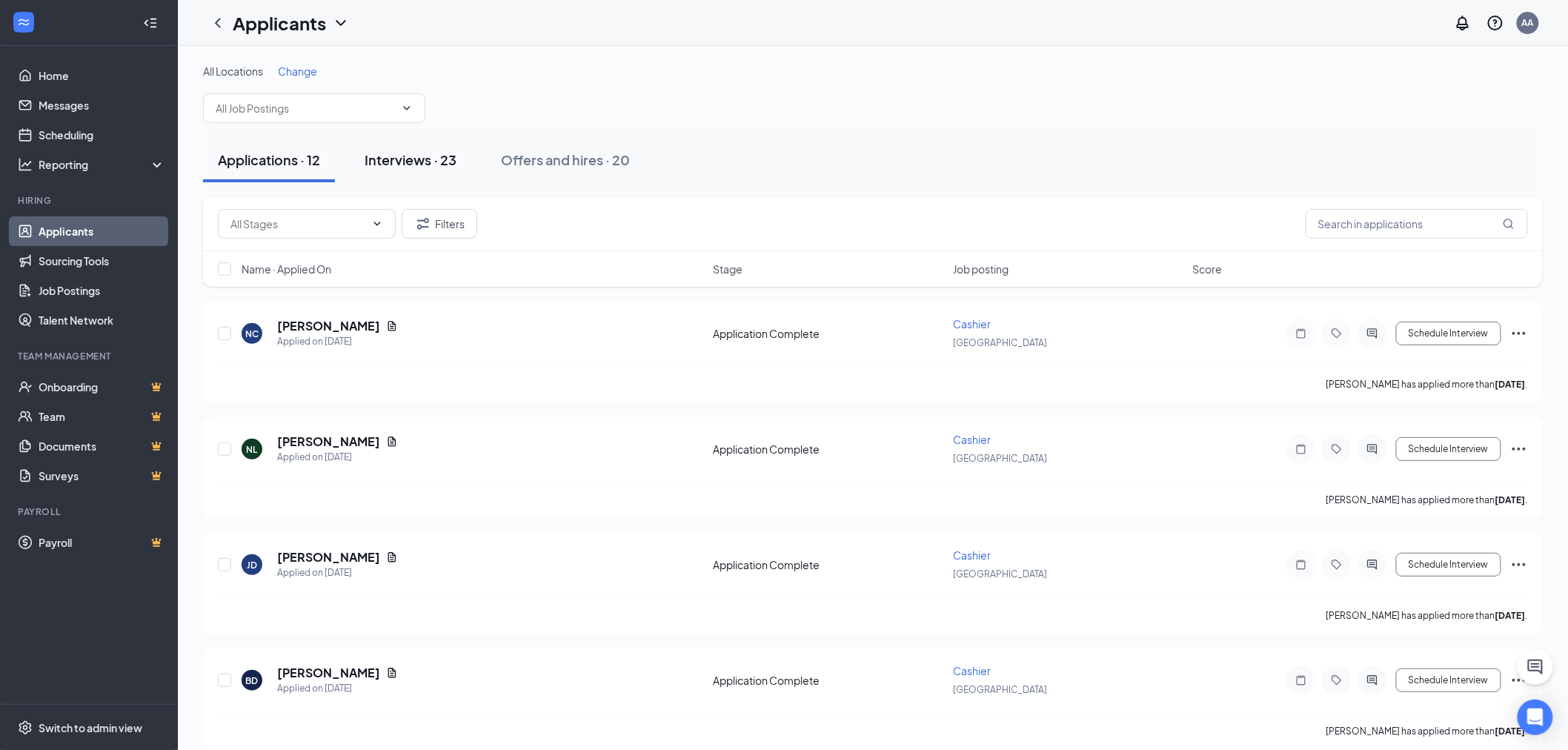
click at [394, 165] on div "Interviews · 23" at bounding box center [410, 160] width 92 height 19
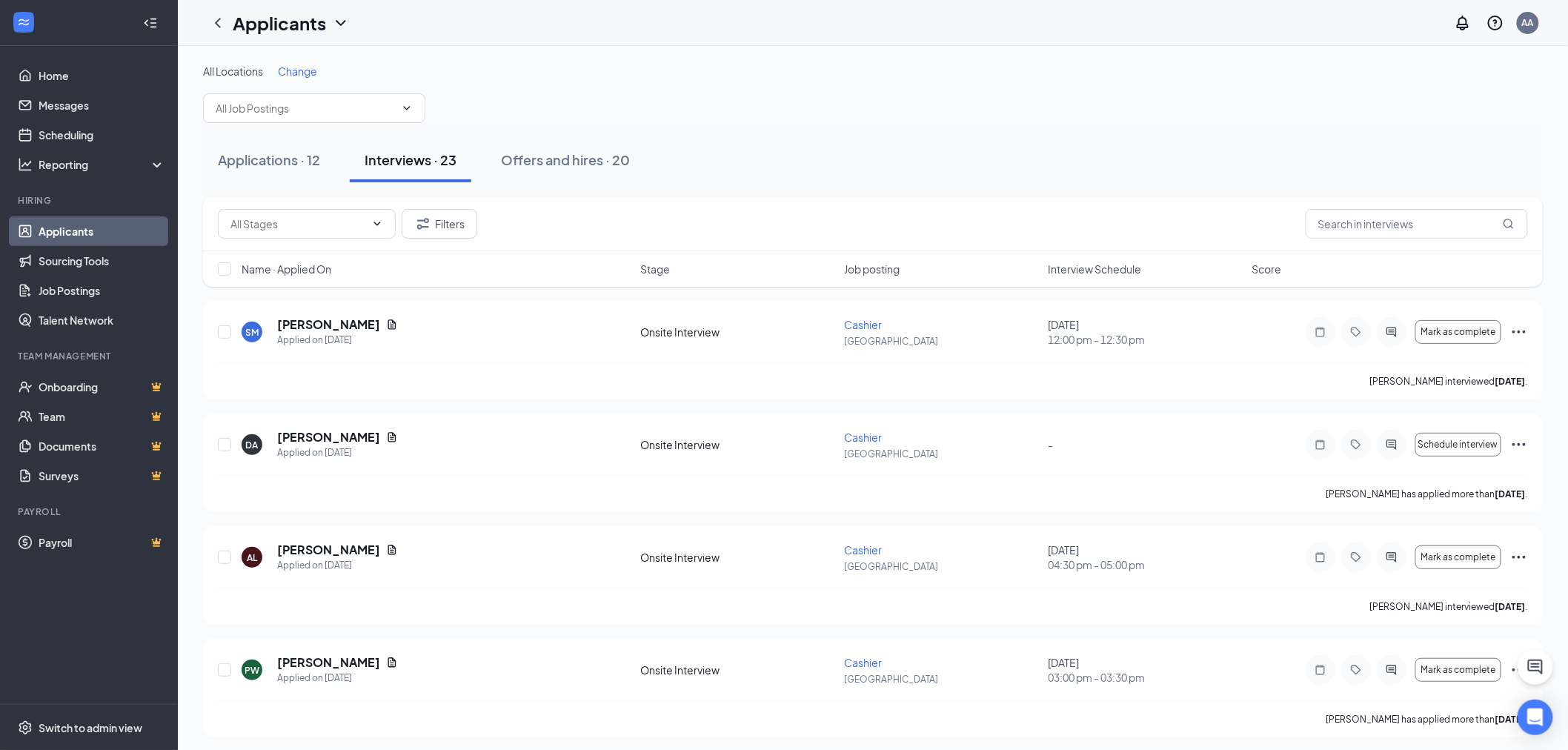
click at [1076, 271] on span "Interview Schedule" at bounding box center [1095, 269] width 93 height 15
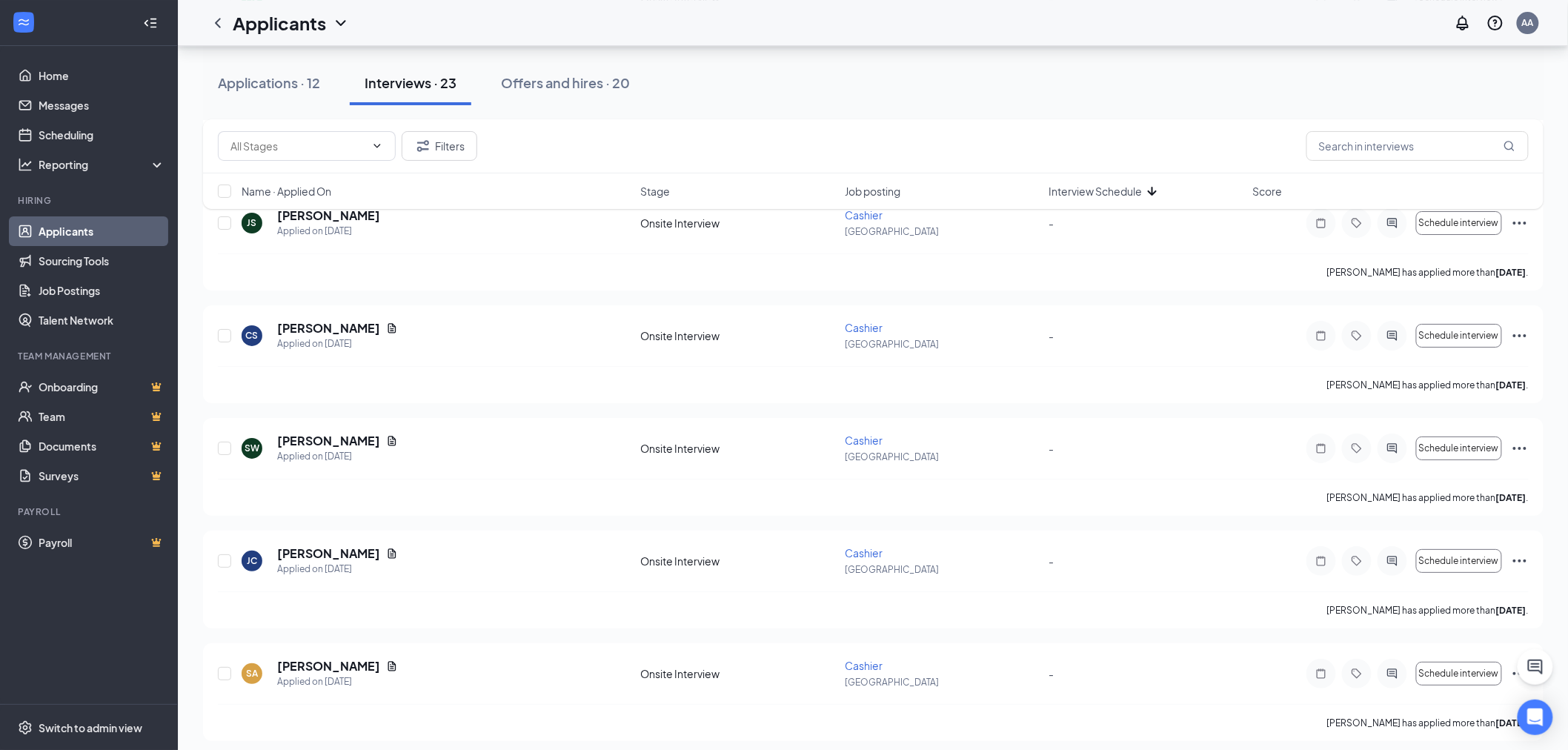
scroll to position [2146, 0]
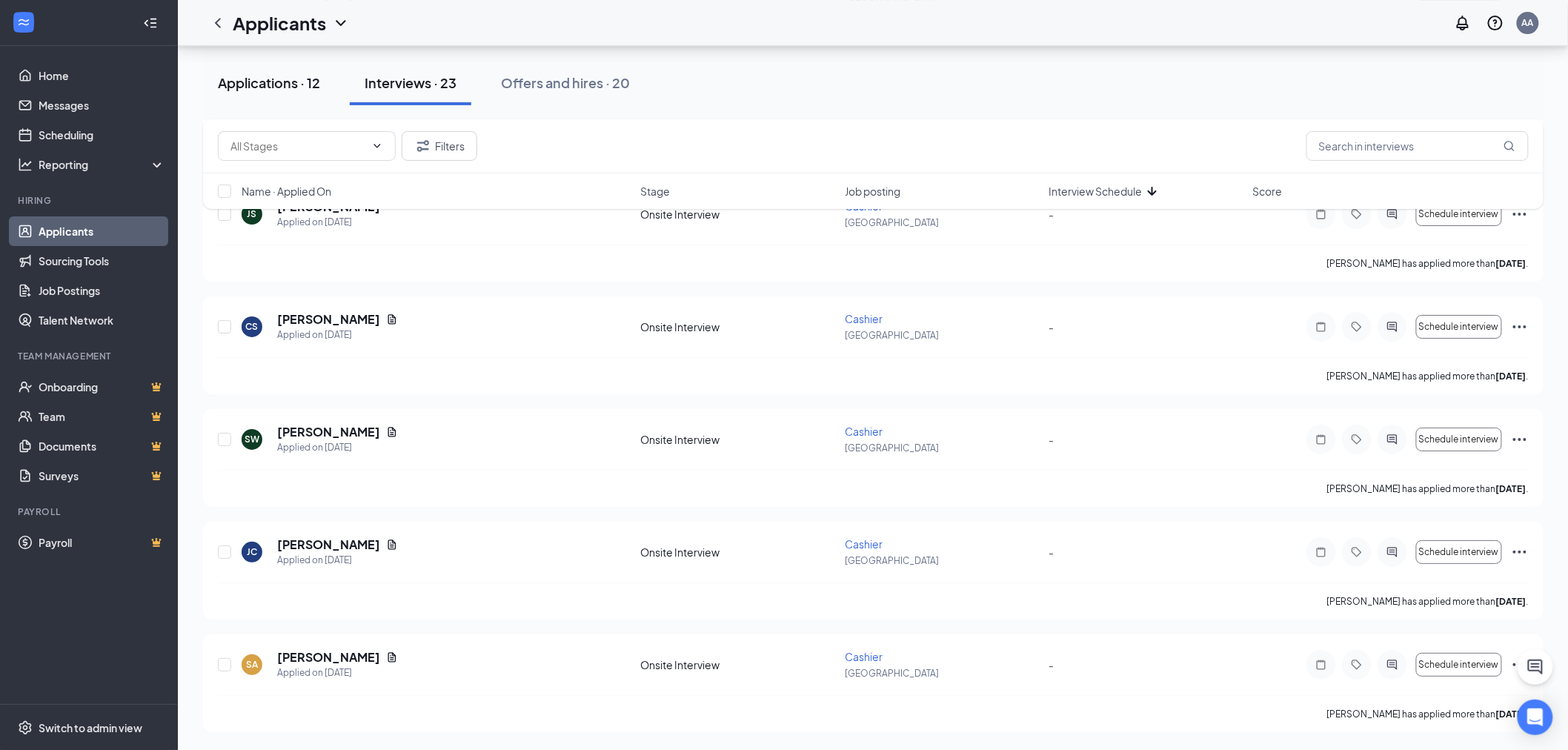
click at [258, 91] on div "Applications · 12" at bounding box center [269, 82] width 102 height 19
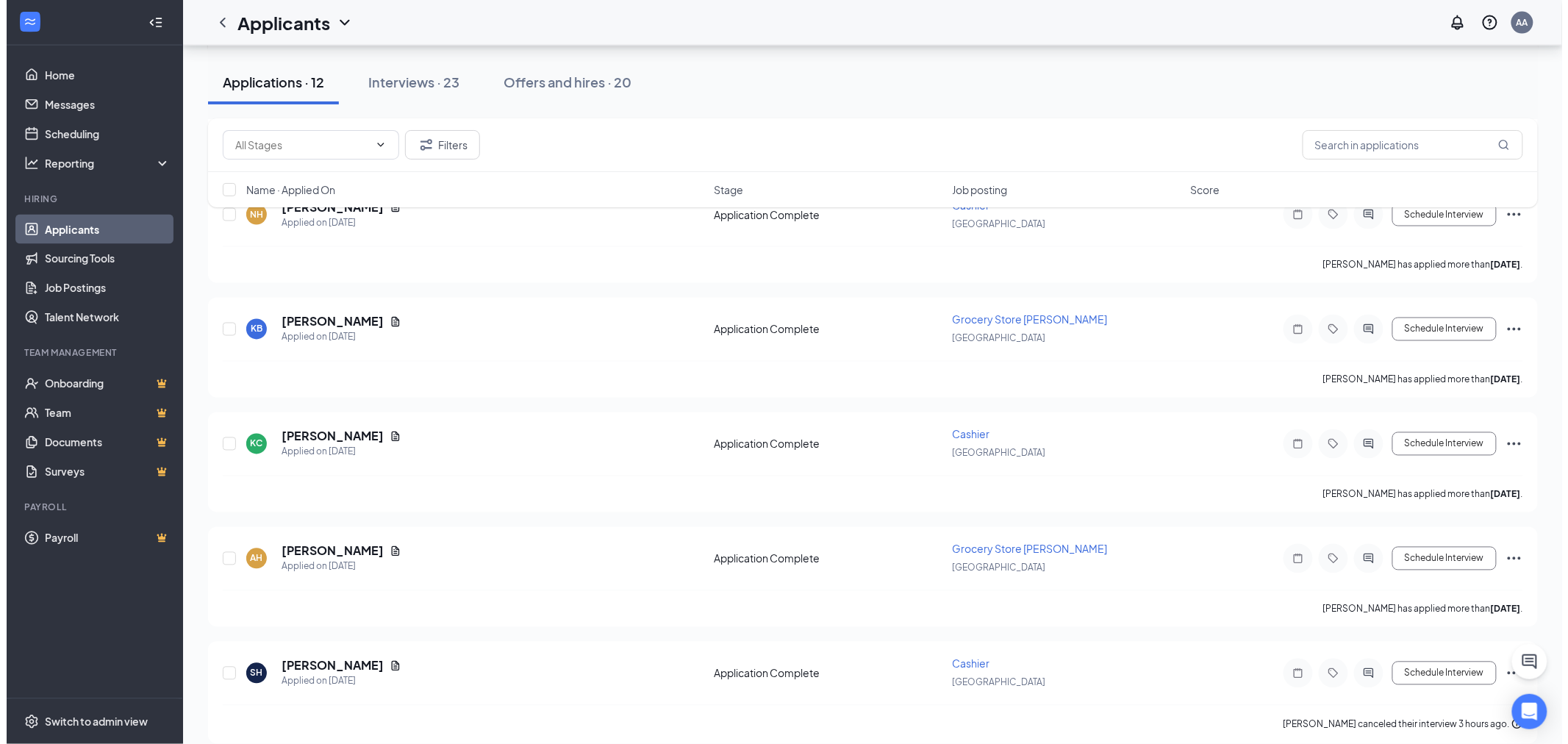
scroll to position [929, 0]
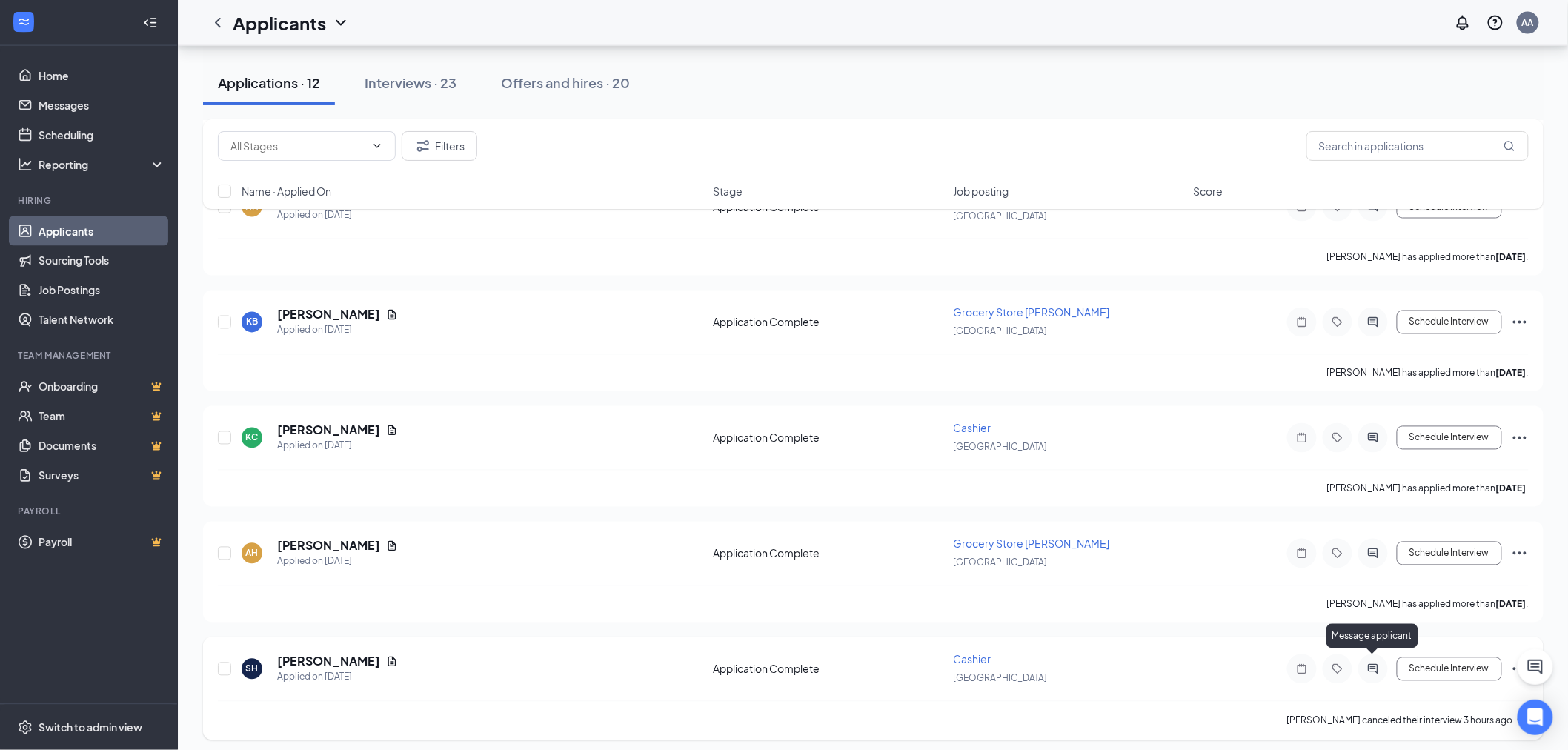
click at [1376, 664] on icon "ActiveChat" at bounding box center [1373, 669] width 18 height 12
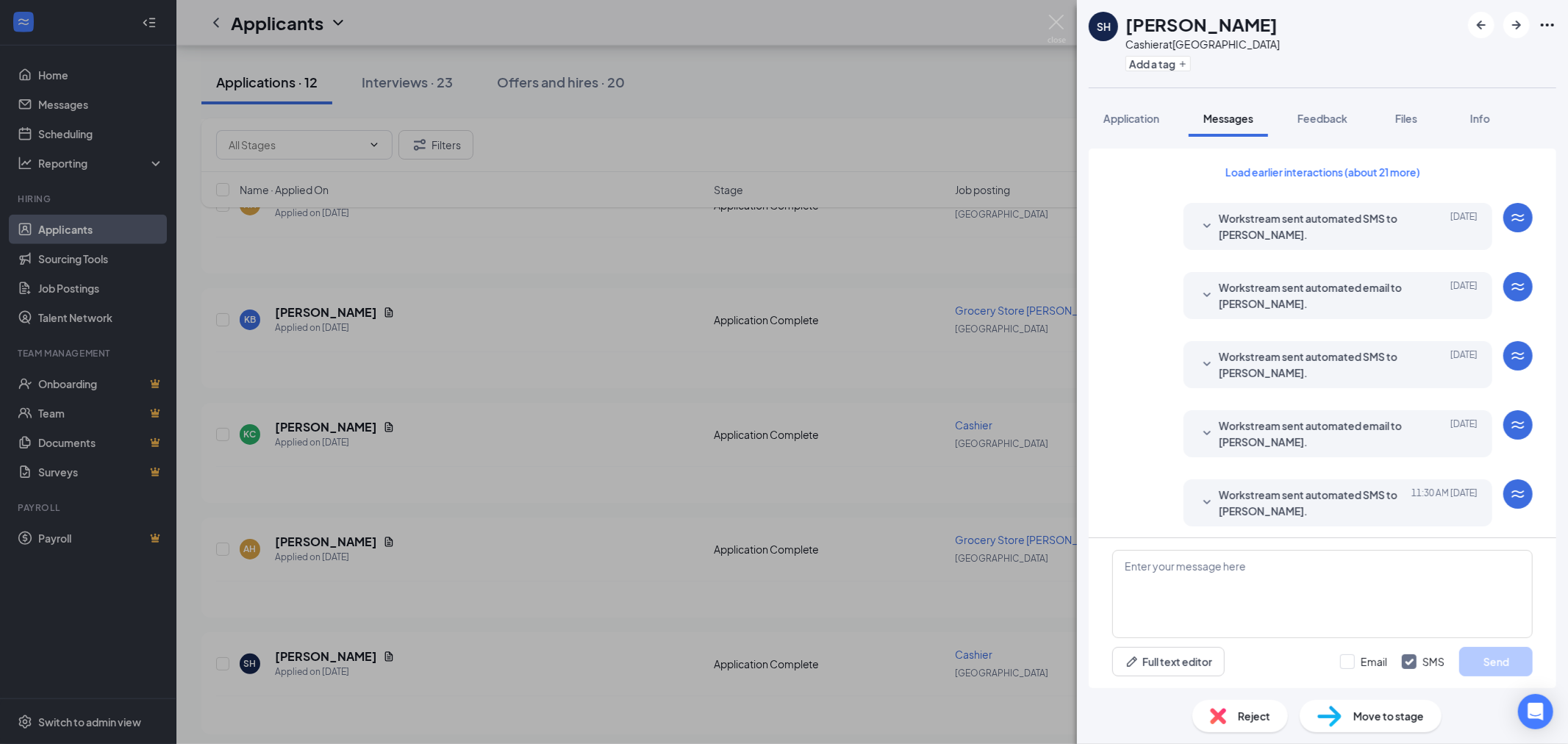
click at [1321, 503] on span "Workstream sent automated SMS to [PERSON_NAME]." at bounding box center [1315, 503] width 192 height 33
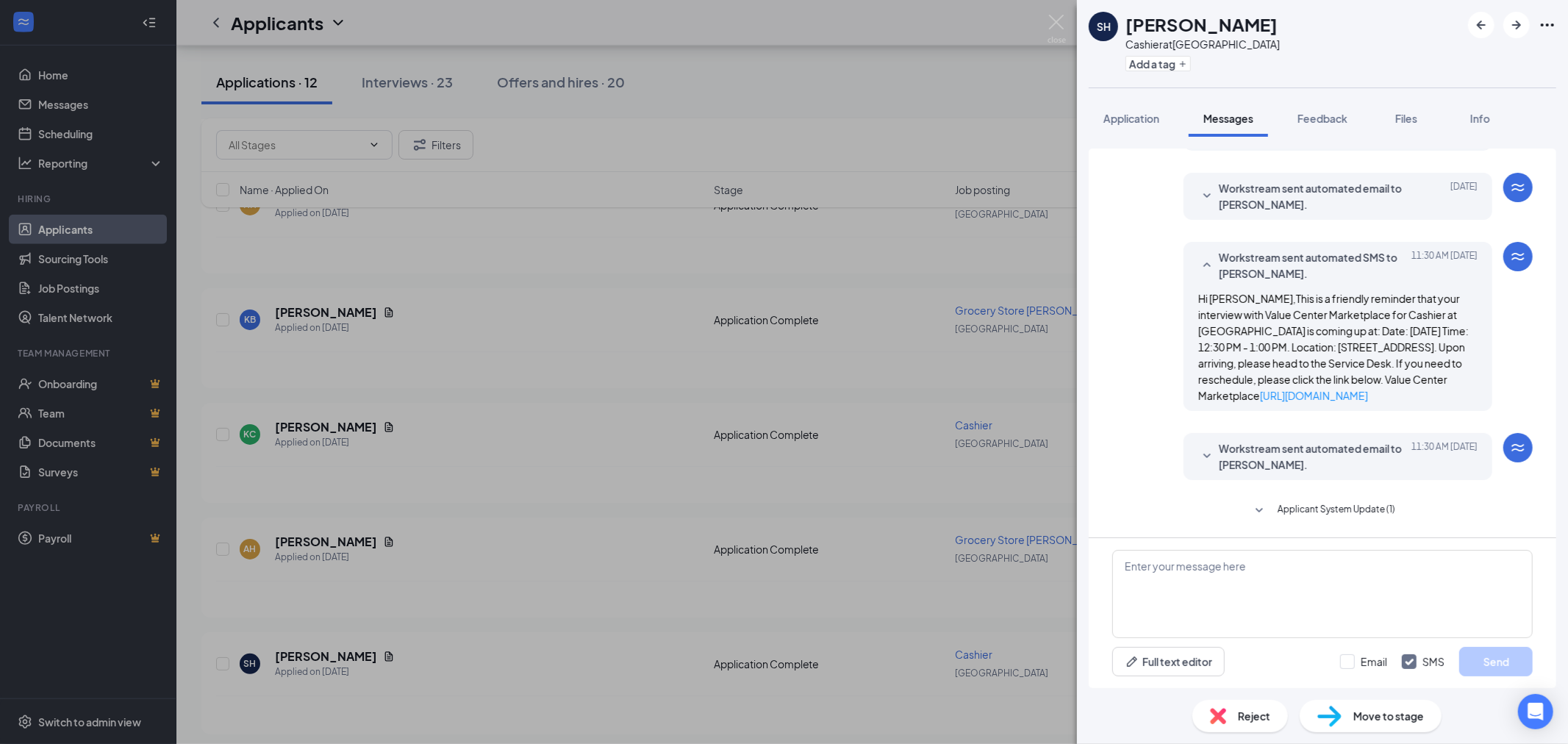
scroll to position [245, 0]
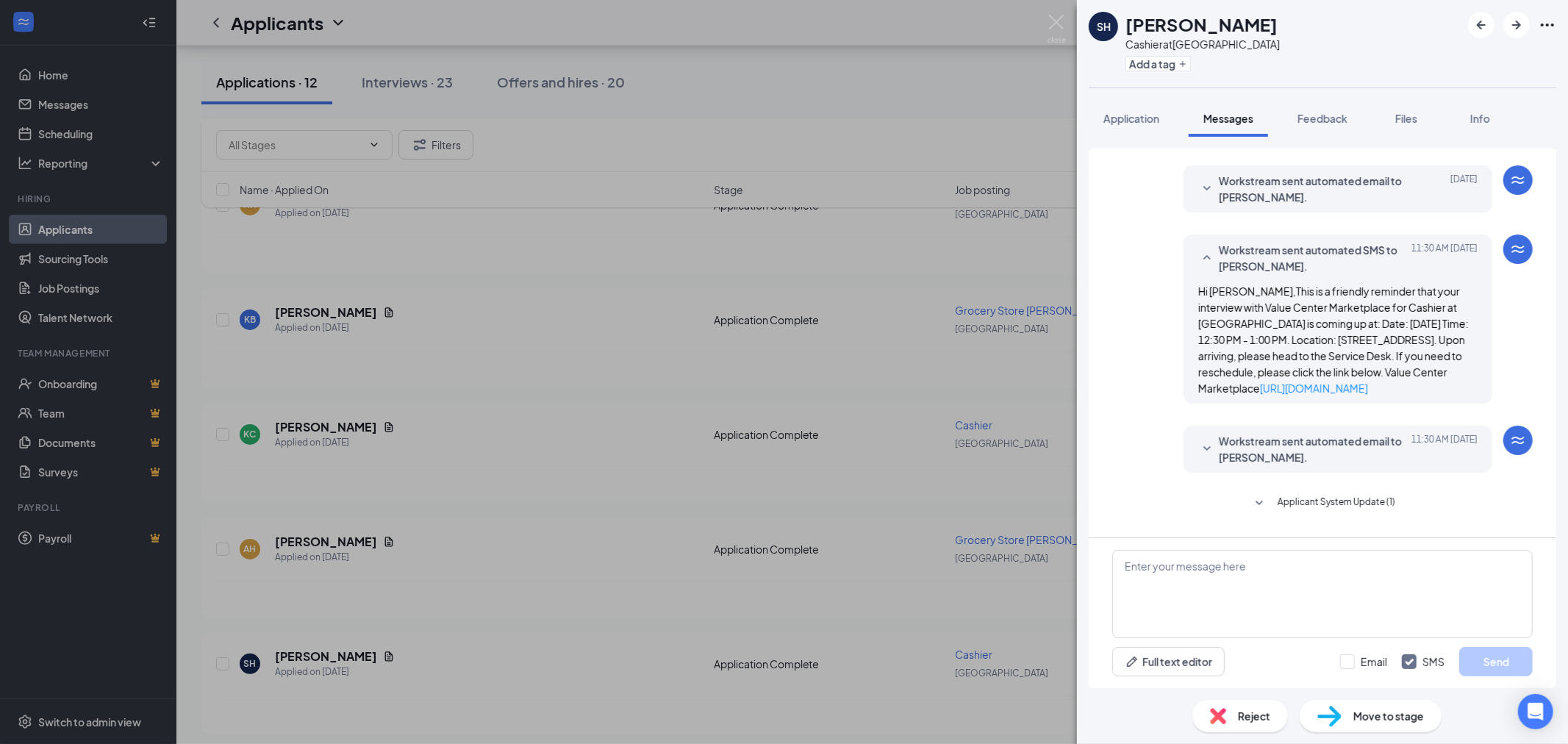
click at [1330, 461] on span "Workstream sent automated email to [PERSON_NAME]." at bounding box center [1315, 450] width 192 height 33
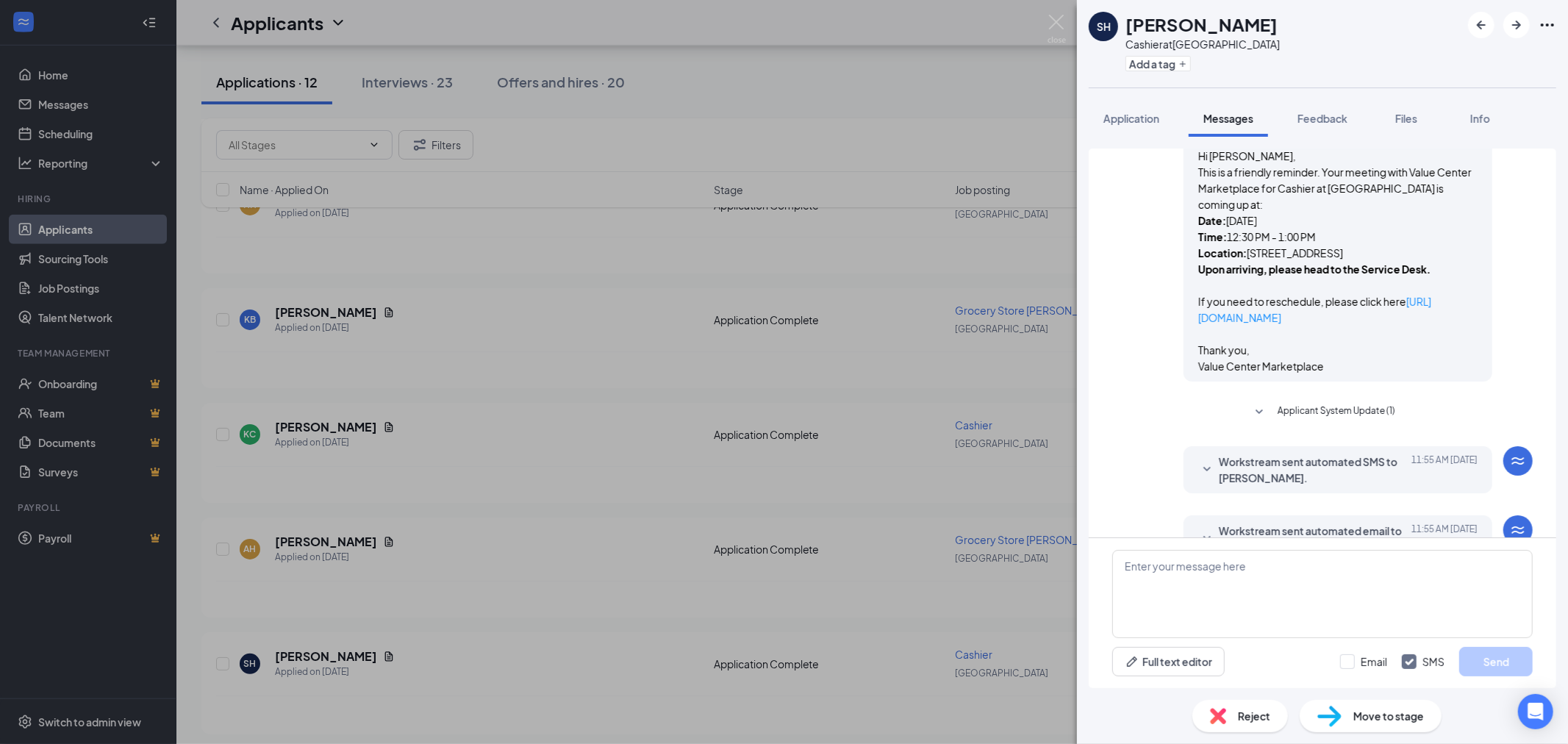
scroll to position [668, 0]
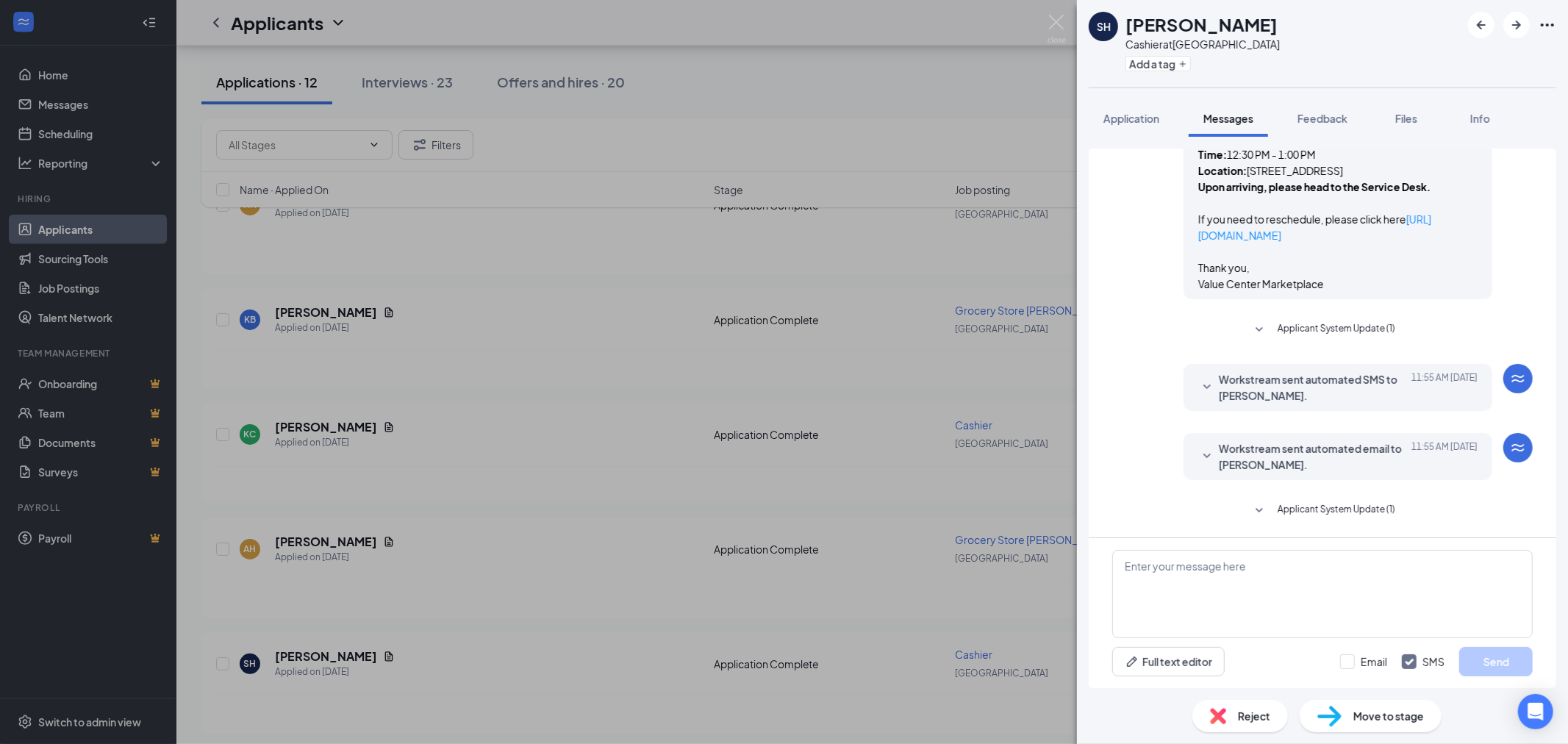
click at [1330, 461] on span "Workstream sent automated email to [PERSON_NAME]." at bounding box center [1315, 457] width 192 height 33
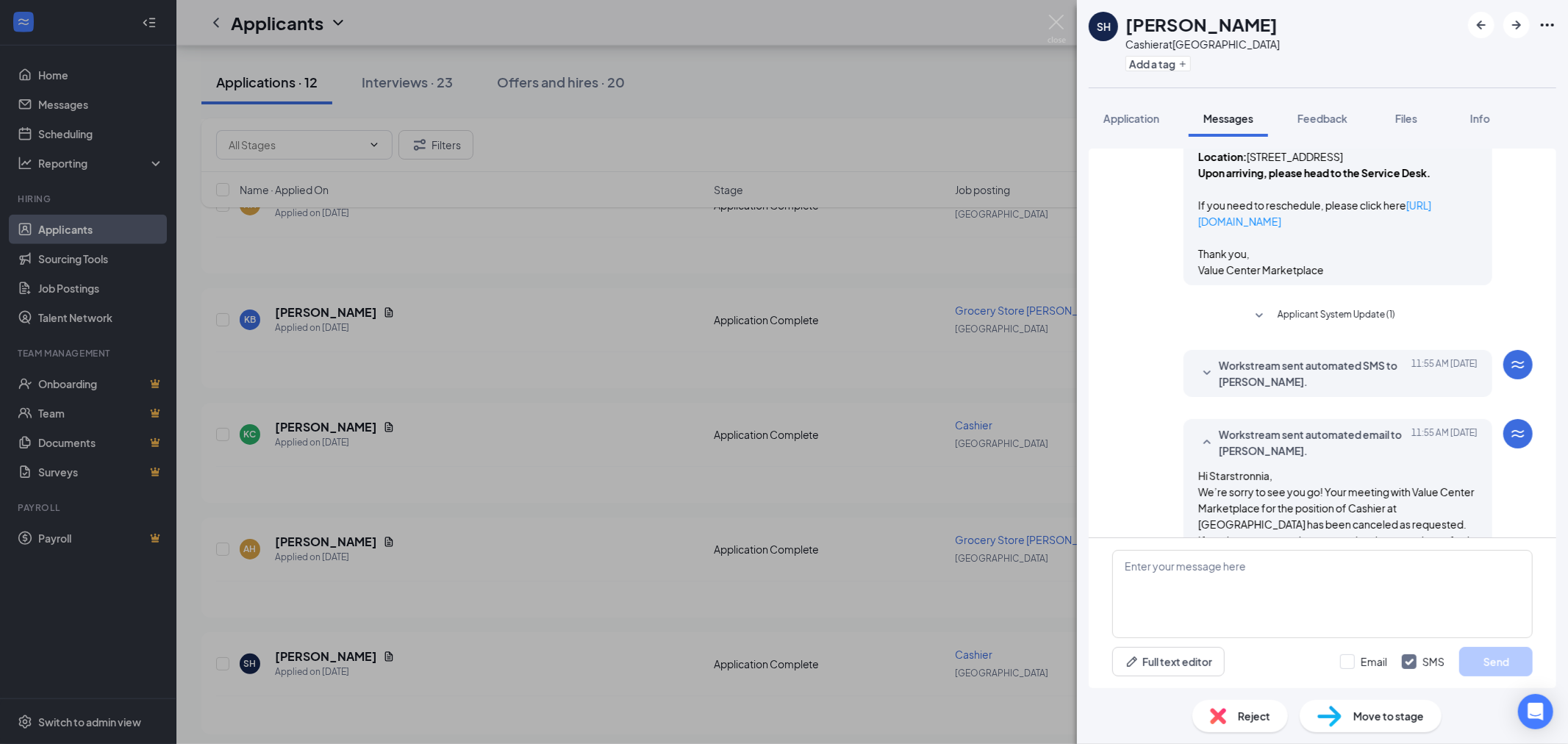
scroll to position [806, 0]
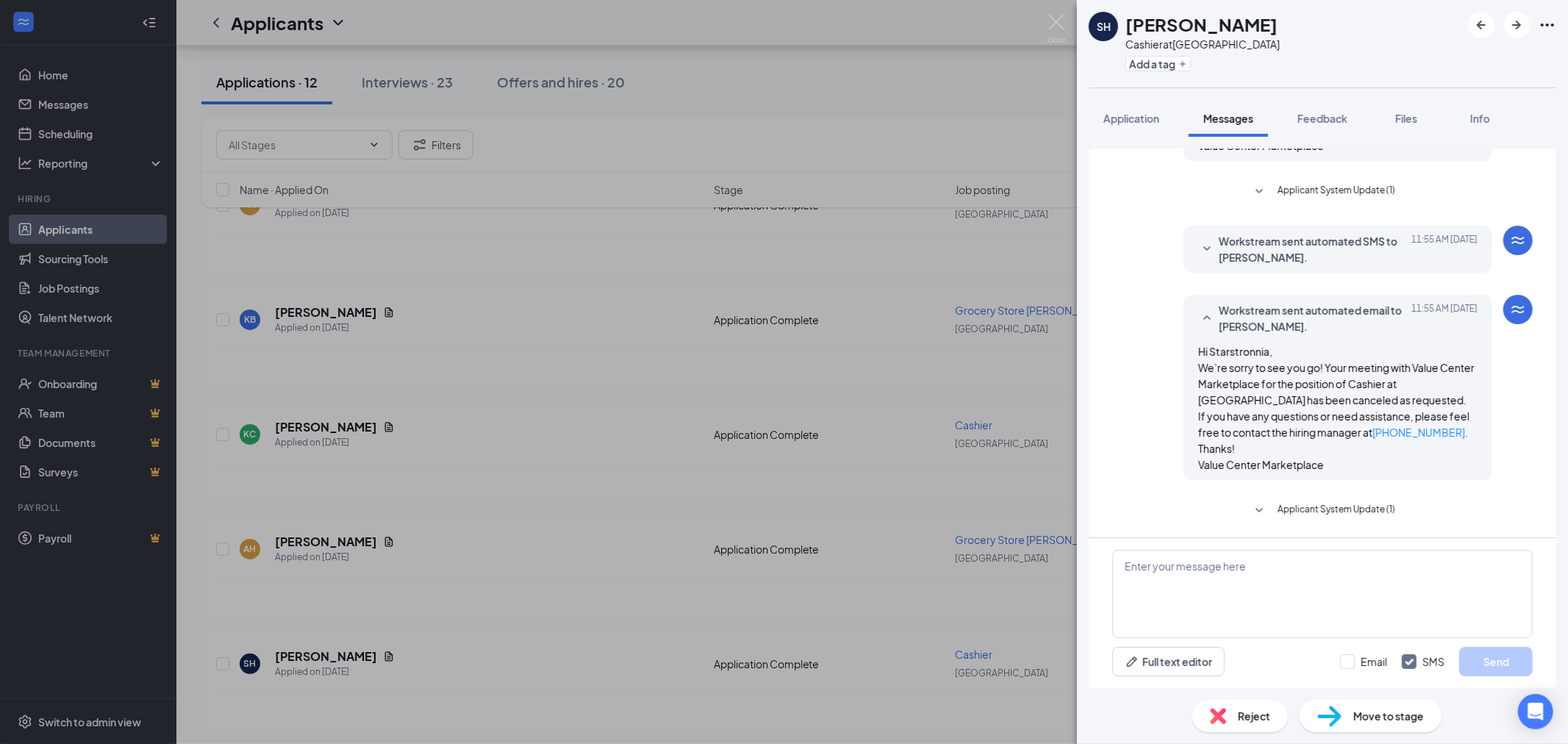
click at [1070, 24] on div "SH [PERSON_NAME] Cashier at [GEOGRAPHIC_DATA] Add a tag Application Messages Fe…" at bounding box center [784, 372] width 1568 height 744
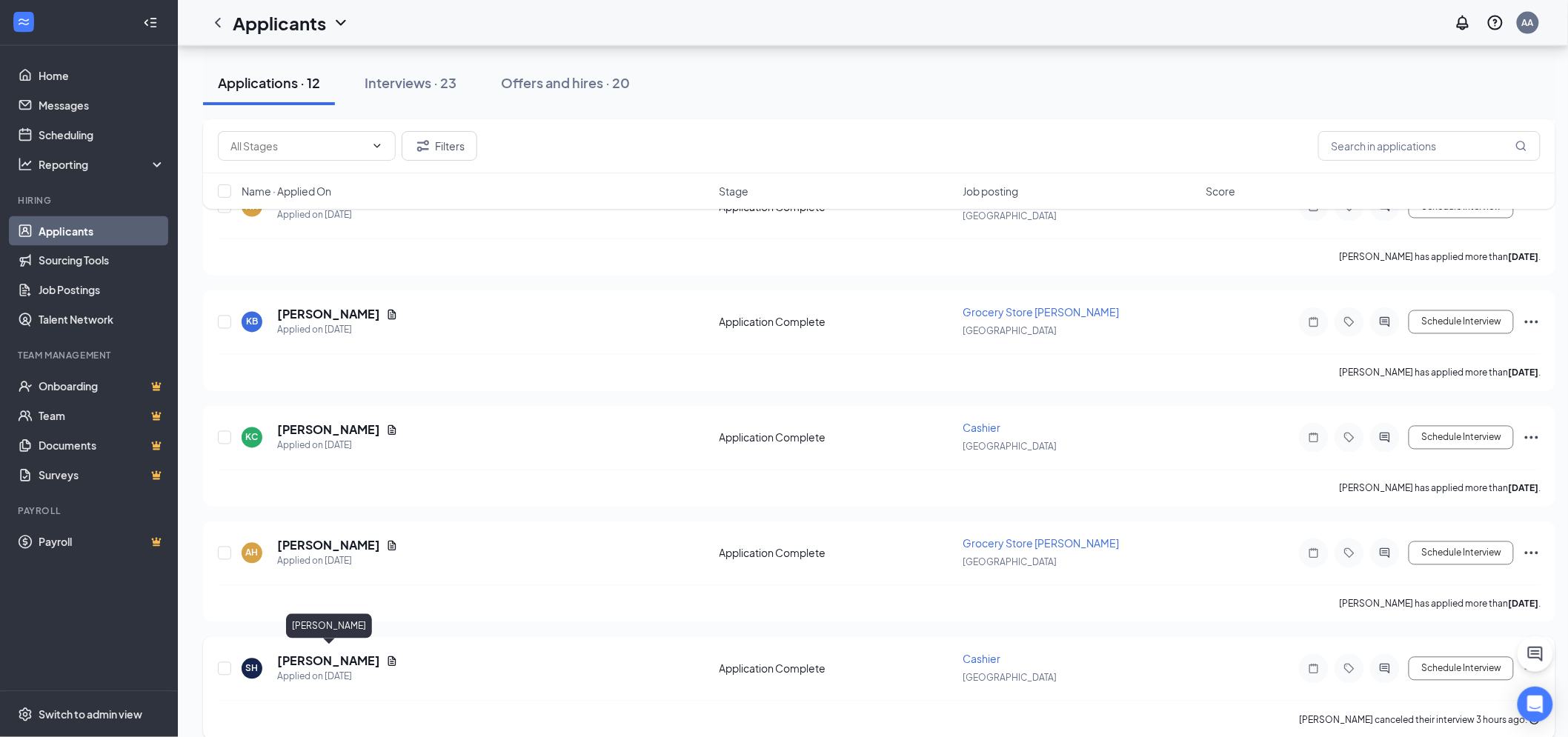
click at [332, 655] on h5 "[PERSON_NAME]" at bounding box center [328, 661] width 103 height 16
